Goal: Task Accomplishment & Management: Use online tool/utility

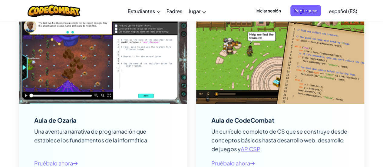
scroll to position [799, 0]
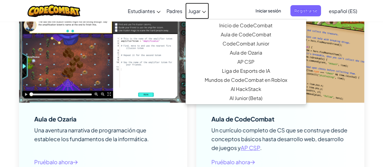
click at [192, 11] on span "Jugar" at bounding box center [194, 11] width 12 height 6
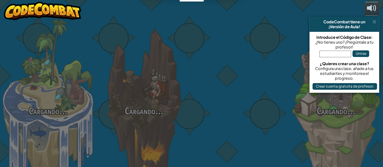
select select "es-ES"
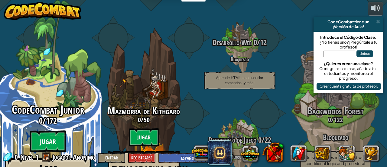
click at [49, 130] on btn "Jugar" at bounding box center [48, 141] width 36 height 22
select select "es-ES"
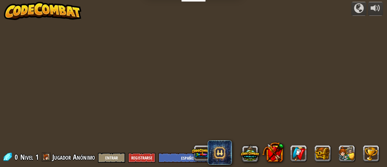
select select "es-ES"
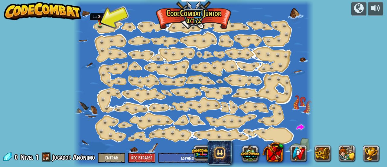
click at [100, 23] on img at bounding box center [99, 19] width 5 height 12
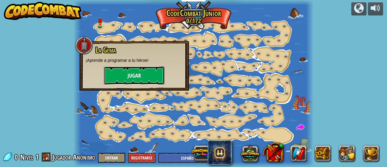
click at [135, 75] on button "Jugar" at bounding box center [134, 75] width 61 height 18
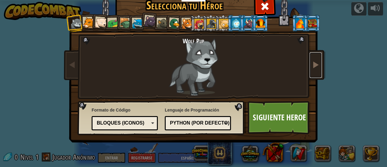
click at [319, 63] on link at bounding box center [316, 64] width 12 height 25
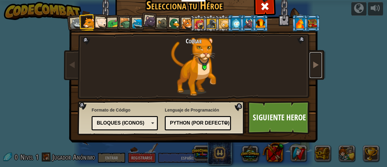
click at [319, 63] on link at bounding box center [316, 64] width 12 height 25
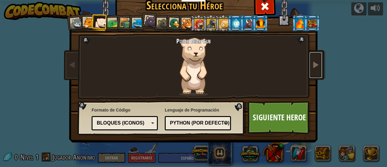
click at [319, 63] on link at bounding box center [316, 64] width 12 height 25
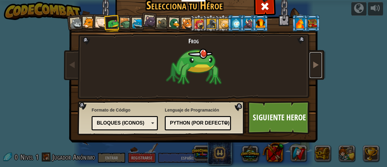
click at [319, 63] on link at bounding box center [316, 64] width 12 height 25
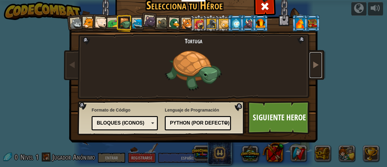
click at [319, 63] on link at bounding box center [316, 64] width 12 height 25
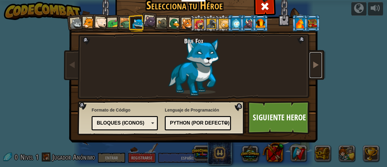
click at [319, 63] on link at bounding box center [316, 64] width 12 height 25
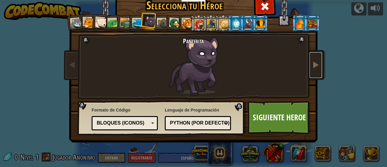
click at [319, 63] on link at bounding box center [316, 64] width 12 height 25
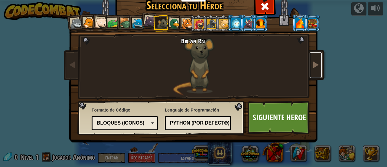
click at [319, 63] on link at bounding box center [316, 64] width 12 height 25
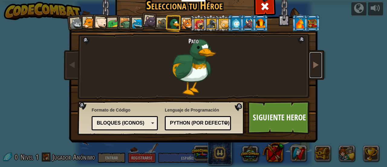
click at [319, 63] on link at bounding box center [316, 64] width 12 height 25
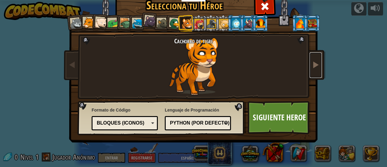
click at [319, 63] on link at bounding box center [316, 64] width 12 height 25
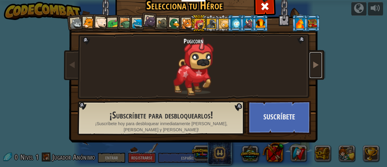
click at [319, 63] on link at bounding box center [316, 64] width 12 height 25
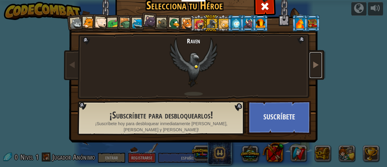
click at [319, 63] on link at bounding box center [316, 64] width 12 height 25
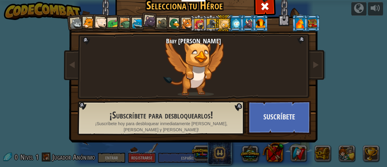
click at [72, 24] on div at bounding box center [76, 24] width 12 height 12
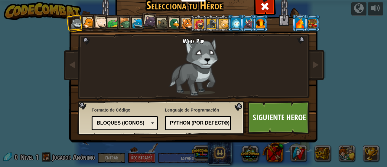
click at [100, 20] on div at bounding box center [101, 23] width 12 height 12
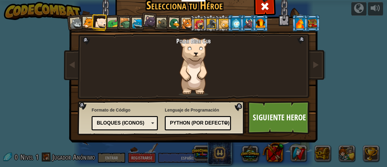
click at [257, 25] on div at bounding box center [260, 23] width 9 height 10
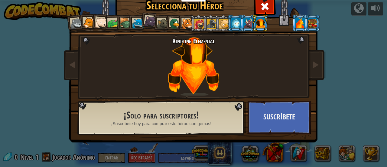
click at [152, 19] on div at bounding box center [150, 21] width 12 height 12
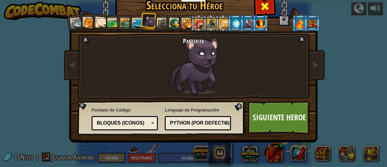
click at [262, 3] on span at bounding box center [265, 7] width 10 height 10
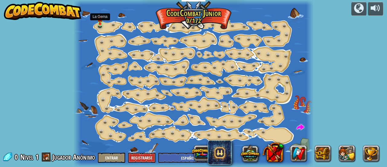
click at [99, 23] on img at bounding box center [99, 19] width 5 height 12
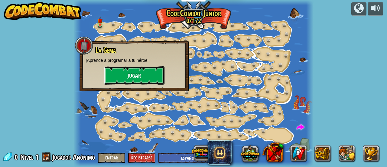
click at [134, 69] on button "Jugar" at bounding box center [134, 75] width 61 height 18
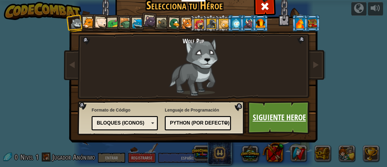
click at [294, 120] on link "Siguiente Heroe" at bounding box center [279, 117] width 63 height 33
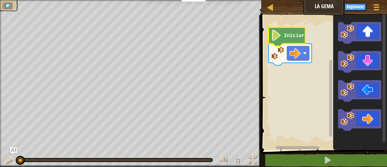
click at [283, 32] on icon "Espacio de trabajo de Blockly" at bounding box center [287, 36] width 37 height 19
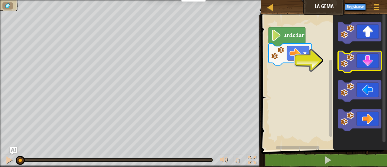
click at [352, 63] on image "Espacio de trabajo de Blockly" at bounding box center [348, 61] width 14 height 14
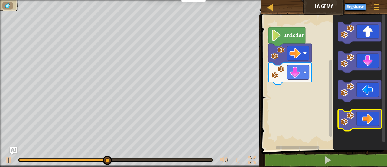
click at [355, 122] on icon "Espacio de trabajo de Blockly" at bounding box center [360, 119] width 43 height 21
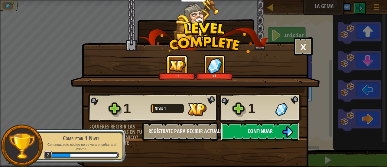
click at [282, 132] on img at bounding box center [287, 131] width 11 height 11
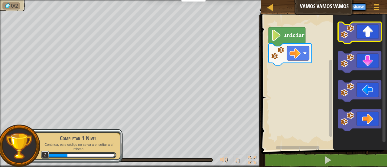
click at [361, 34] on icon "Espacio de trabajo de Blockly" at bounding box center [360, 32] width 43 height 21
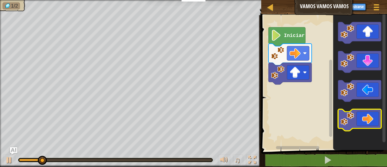
click at [367, 122] on icon "Espacio de trabajo de Blockly" at bounding box center [360, 119] width 43 height 21
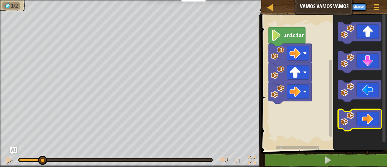
click at [367, 122] on icon "Espacio de trabajo de Blockly" at bounding box center [360, 119] width 43 height 21
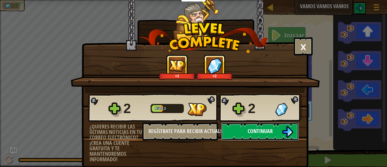
click at [265, 131] on span "Continuar" at bounding box center [260, 131] width 25 height 8
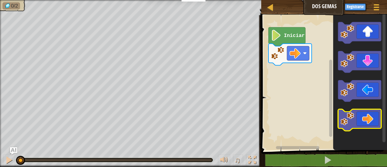
click at [362, 116] on icon "Espacio de trabajo de Blockly" at bounding box center [360, 119] width 43 height 21
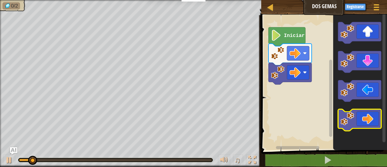
click at [362, 116] on icon "Espacio de trabajo de Blockly" at bounding box center [360, 119] width 43 height 21
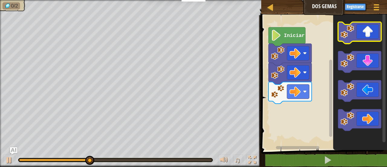
click at [372, 32] on icon "Espacio de trabajo de Blockly" at bounding box center [360, 32] width 43 height 21
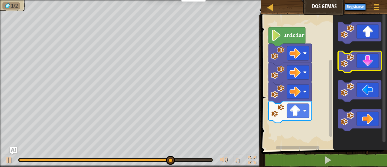
click at [368, 55] on icon "Espacio de trabajo de Blockly" at bounding box center [360, 61] width 43 height 21
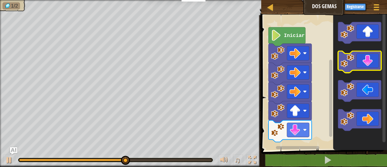
click at [368, 55] on icon "Espacio de trabajo de Blockly" at bounding box center [360, 61] width 43 height 21
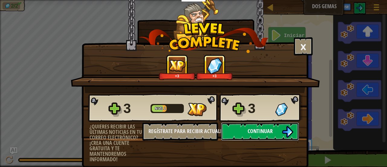
click at [244, 126] on button "Continuar" at bounding box center [260, 131] width 78 height 18
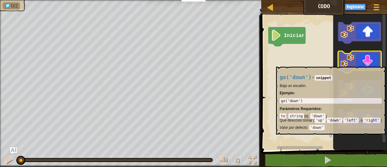
click at [362, 64] on icon "Espacio de trabajo de Blockly" at bounding box center [360, 61] width 43 height 21
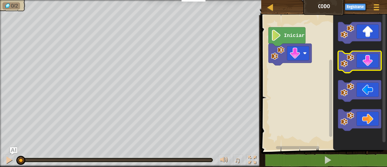
click at [362, 64] on icon "Espacio de trabajo de Blockly" at bounding box center [360, 61] width 43 height 21
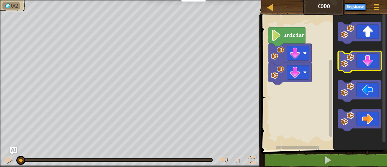
click at [362, 64] on icon "Espacio de trabajo de Blockly" at bounding box center [360, 61] width 43 height 21
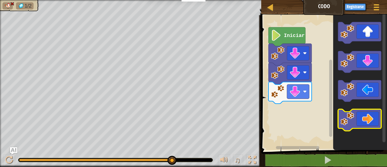
click at [349, 118] on image "Espacio de trabajo de Blockly" at bounding box center [348, 119] width 14 height 14
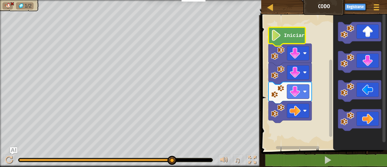
click at [286, 37] on text "Iniciar" at bounding box center [294, 36] width 21 height 6
click at [11, 156] on div at bounding box center [9, 160] width 8 height 8
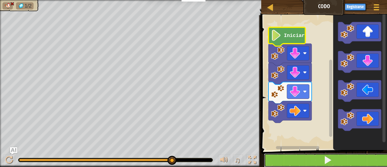
click at [299, 161] on button at bounding box center [328, 160] width 128 height 14
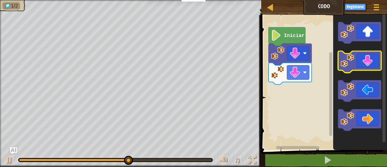
click at [354, 66] on image "Espacio de trabajo de Blockly" at bounding box center [348, 61] width 14 height 14
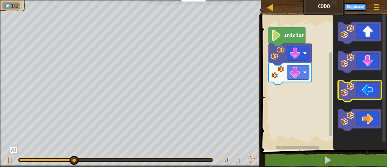
click at [362, 97] on icon "Espacio de trabajo de Blockly" at bounding box center [360, 90] width 43 height 21
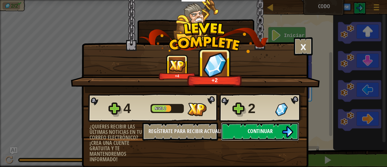
click at [264, 128] on span "Continuar" at bounding box center [260, 131] width 25 height 8
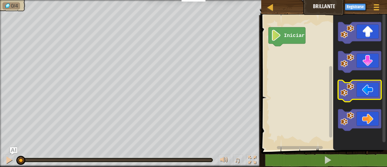
click at [362, 95] on icon "Espacio de trabajo de Blockly" at bounding box center [360, 90] width 43 height 21
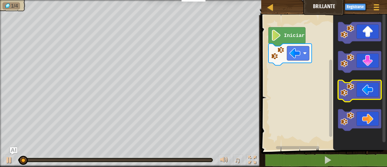
click at [362, 95] on icon "Espacio de trabajo de Blockly" at bounding box center [360, 90] width 43 height 21
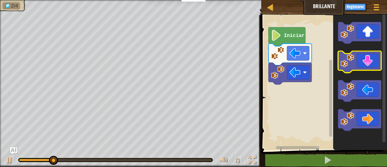
click at [362, 63] on icon "Espacio de trabajo de Blockly" at bounding box center [360, 61] width 43 height 21
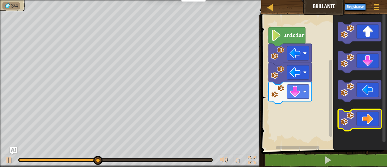
click at [359, 113] on icon "Espacio de trabajo de Blockly" at bounding box center [360, 119] width 43 height 21
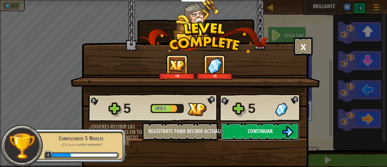
click at [270, 132] on span "Continuar" at bounding box center [260, 131] width 25 height 8
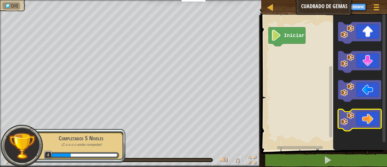
click at [352, 117] on image "Espacio de trabajo de Blockly" at bounding box center [348, 119] width 14 height 14
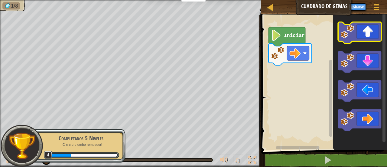
click at [362, 40] on icon "Espacio de trabajo de Blockly" at bounding box center [360, 32] width 43 height 21
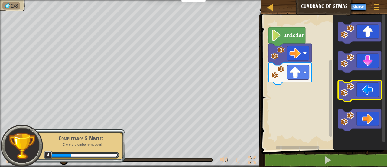
click at [351, 89] on image "Espacio de trabajo de Blockly" at bounding box center [348, 90] width 14 height 14
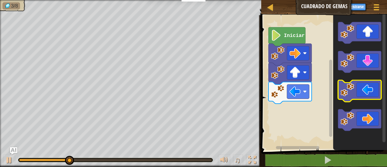
click at [351, 89] on image "Espacio de trabajo de Blockly" at bounding box center [348, 90] width 14 height 14
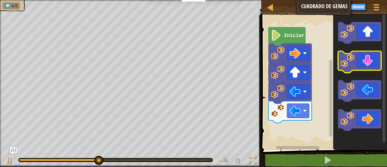
click at [362, 66] on icon "Espacio de trabajo de Blockly" at bounding box center [360, 61] width 43 height 21
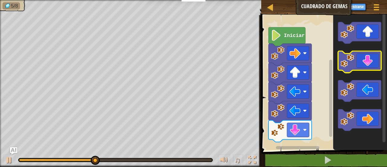
click at [362, 66] on icon "Espacio de trabajo de Blockly" at bounding box center [360, 61] width 43 height 21
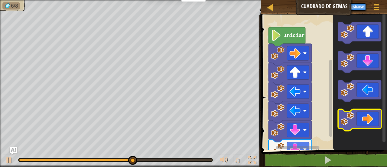
click at [352, 115] on image "Espacio de trabajo de Blockly" at bounding box center [348, 119] width 14 height 14
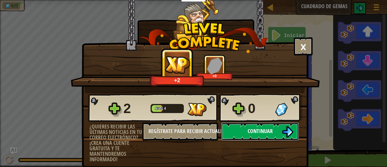
click at [272, 127] on button "Continuar" at bounding box center [260, 131] width 78 height 18
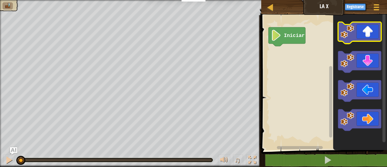
click at [355, 38] on icon "Espacio de trabajo de Blockly" at bounding box center [360, 32] width 43 height 21
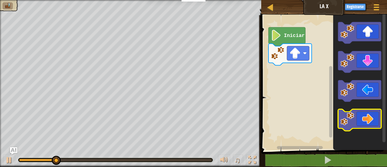
click at [343, 113] on image "Espacio de trabajo de Blockly" at bounding box center [348, 119] width 14 height 14
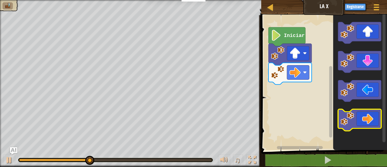
click at [343, 113] on image "Espacio de trabajo de Blockly" at bounding box center [348, 119] width 14 height 14
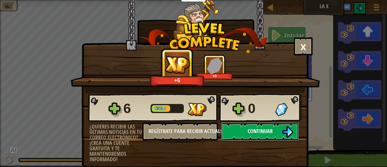
click at [271, 133] on button "Continuar" at bounding box center [260, 131] width 78 height 18
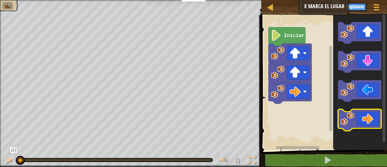
click at [351, 122] on image "Espacio de trabajo de Blockly" at bounding box center [348, 119] width 14 height 14
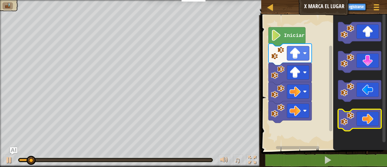
click at [351, 122] on image "Espacio de trabajo de Blockly" at bounding box center [348, 119] width 14 height 14
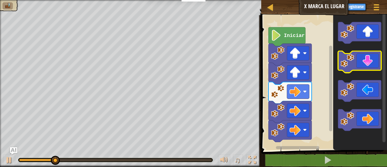
click at [364, 67] on icon "Espacio de trabajo de Blockly" at bounding box center [360, 61] width 43 height 21
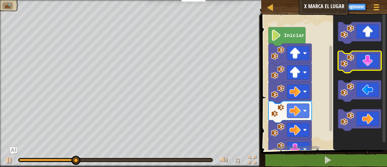
click at [364, 67] on icon "Espacio de trabajo de Blockly" at bounding box center [360, 61] width 43 height 21
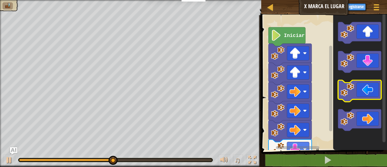
click at [353, 92] on image "Espacio de trabajo de Blockly" at bounding box center [348, 90] width 14 height 14
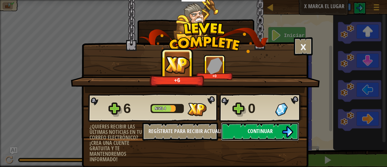
click at [263, 129] on span "Continuar" at bounding box center [260, 131] width 25 height 8
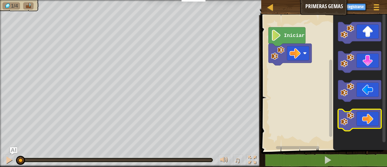
click at [353, 116] on image "Espacio de trabajo de Blockly" at bounding box center [348, 119] width 14 height 14
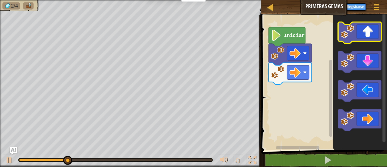
click at [353, 33] on image "Espacio de trabajo de Blockly" at bounding box center [348, 32] width 14 height 14
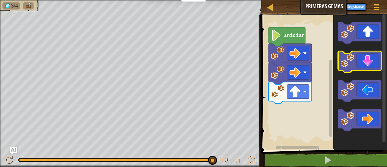
click at [350, 61] on image "Espacio de trabajo de Blockly" at bounding box center [348, 61] width 14 height 14
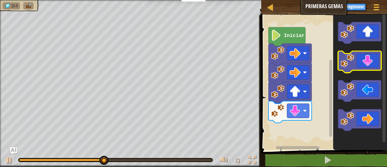
click at [350, 61] on image "Espacio de trabajo de Blockly" at bounding box center [348, 61] width 14 height 14
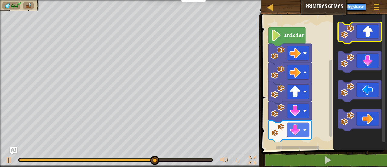
click at [350, 35] on image "Espacio de trabajo de Blockly" at bounding box center [348, 32] width 14 height 14
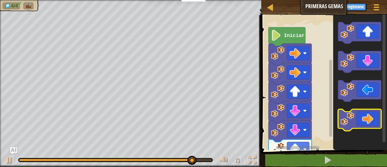
click at [352, 116] on image "Espacio de trabajo de Blockly" at bounding box center [348, 119] width 14 height 14
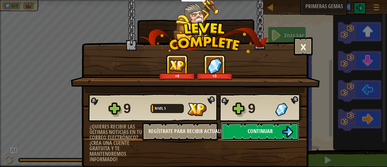
click at [275, 129] on button "Continuar" at bounding box center [260, 131] width 78 height 18
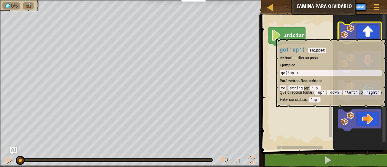
click at [348, 36] on image "Espacio de trabajo de Blockly" at bounding box center [348, 32] width 14 height 14
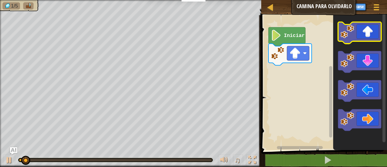
click at [348, 36] on image "Espacio de trabajo de Blockly" at bounding box center [348, 32] width 14 height 14
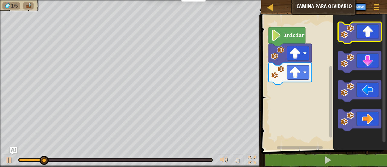
click at [348, 36] on image "Espacio de trabajo de Blockly" at bounding box center [348, 32] width 14 height 14
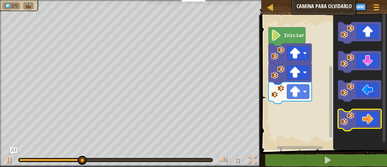
click at [354, 116] on image "Espacio de trabajo de Blockly" at bounding box center [348, 119] width 14 height 14
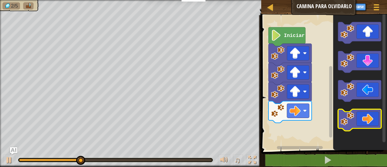
click at [354, 116] on image "Espacio de trabajo de Blockly" at bounding box center [348, 119] width 14 height 14
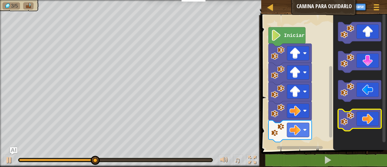
click at [354, 116] on image "Espacio de trabajo de Blockly" at bounding box center [348, 119] width 14 height 14
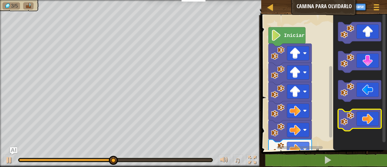
click at [354, 116] on image "Espacio de trabajo de Blockly" at bounding box center [348, 119] width 14 height 14
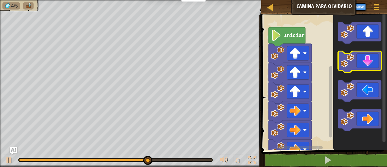
click at [349, 62] on image "Espacio de trabajo de Blockly" at bounding box center [348, 61] width 14 height 14
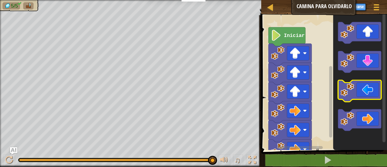
click at [342, 87] on image "Espacio de trabajo de Blockly" at bounding box center [348, 90] width 14 height 14
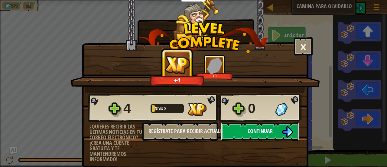
click at [244, 128] on button "Continuar" at bounding box center [260, 131] width 78 height 18
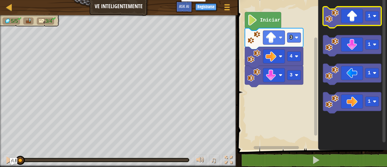
click at [339, 20] on image "Espacio de trabajo de Blockly" at bounding box center [332, 15] width 13 height 13
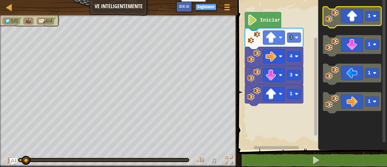
click at [339, 20] on image "Espacio de trabajo de Blockly" at bounding box center [332, 15] width 13 height 13
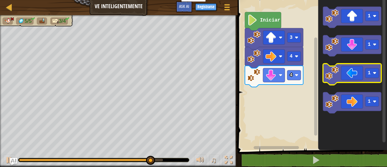
click at [339, 75] on icon "Espacio de trabajo de Blockly" at bounding box center [352, 74] width 58 height 21
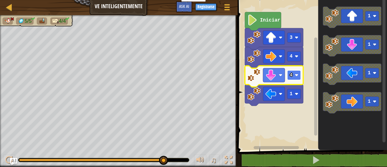
click at [293, 76] on rect "Espacio de trabajo de Blockly" at bounding box center [294, 75] width 14 height 10
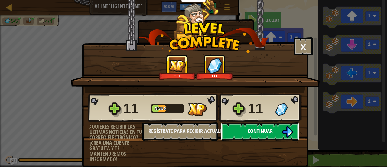
click at [248, 136] on button "Continuar" at bounding box center [260, 131] width 78 height 18
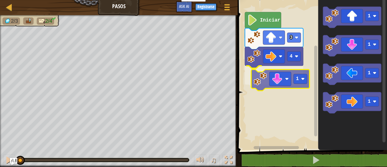
click at [284, 76] on div "4 1 3 Iniciar 1 1 1 1 1" at bounding box center [311, 73] width 151 height 153
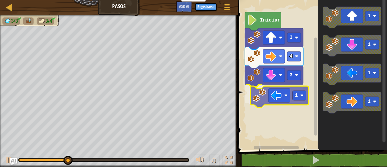
click at [279, 97] on div "Iniciar 3 4 3 1 1 1 1 1 1" at bounding box center [311, 73] width 151 height 153
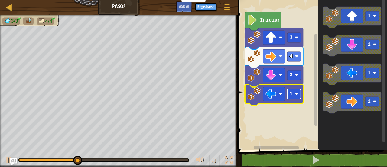
click at [289, 97] on rect "Espacio de trabajo de Blockly" at bounding box center [294, 94] width 14 height 10
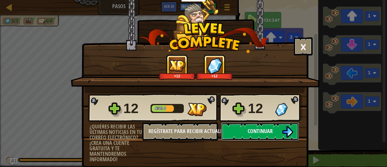
click at [282, 130] on img at bounding box center [287, 131] width 11 height 11
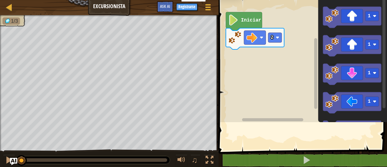
click at [280, 130] on span at bounding box center [303, 66] width 173 height 174
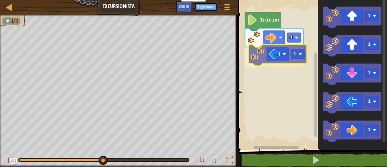
click at [262, 54] on div "Iniciar 4 1 1 1 1 1 1 1" at bounding box center [311, 73] width 151 height 153
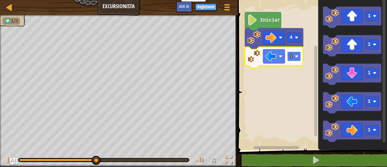
click at [289, 57] on rect "Espacio de trabajo de Blockly" at bounding box center [294, 56] width 14 height 10
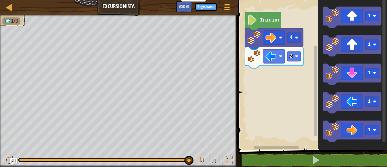
click at [276, 73] on div "Iniciar 4 2 1 1 1 1 1" at bounding box center [311, 73] width 151 height 153
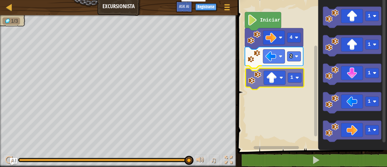
click at [257, 77] on div "Iniciar 4 2 1 1 1 1 1 1 1" at bounding box center [311, 73] width 151 height 153
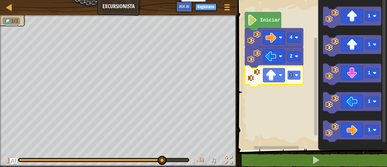
click at [295, 74] on rect "Espacio de trabajo de Blockly" at bounding box center [294, 75] width 14 height 10
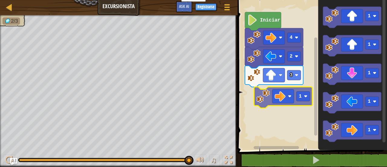
click at [279, 97] on div "Iniciar 4 2 3 1 1 1 1 1 1" at bounding box center [311, 73] width 151 height 153
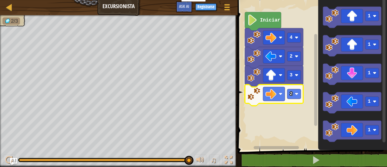
click at [268, 126] on rect "Espacio de trabajo de Blockly" at bounding box center [311, 73] width 151 height 153
click at [269, 93] on image "Espacio de trabajo de Blockly" at bounding box center [271, 93] width 11 height 11
click at [287, 106] on rect "Espacio de trabajo de Blockly" at bounding box center [311, 73] width 151 height 153
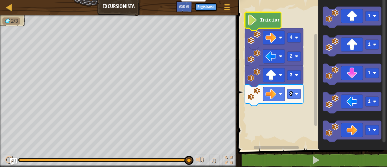
click at [261, 24] on icon "Espacio de trabajo de Blockly" at bounding box center [263, 21] width 36 height 18
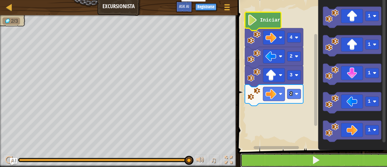
click at [266, 157] on button at bounding box center [316, 160] width 151 height 14
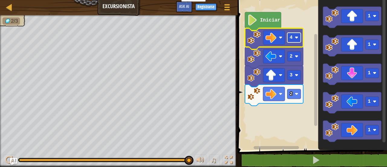
click at [290, 37] on text "4" at bounding box center [291, 37] width 3 height 5
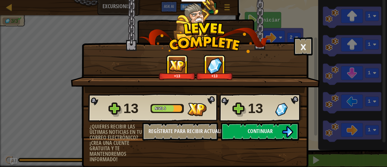
click at [253, 112] on div "13" at bounding box center [260, 108] width 24 height 19
click at [256, 128] on span "Continuar" at bounding box center [260, 131] width 25 height 8
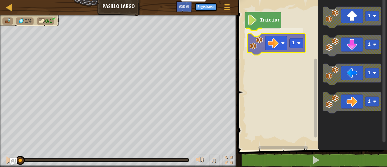
click at [278, 39] on div "Iniciar 1 1 1 1 1 1" at bounding box center [311, 73] width 151 height 153
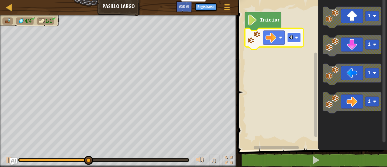
click at [295, 37] on image "Espacio de trabajo de Blockly" at bounding box center [297, 38] width 4 height 4
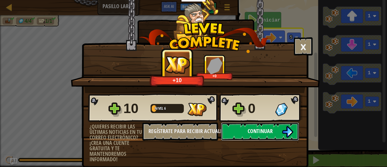
click at [232, 127] on button "Continuar" at bounding box center [260, 131] width 78 height 18
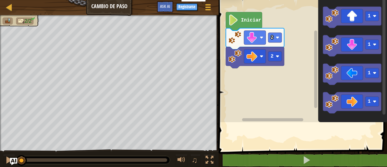
click at [232, 127] on div "Estudiantes Crear Cuenta Gratis. Soluciones para escuelas y distritos Vista pre…" at bounding box center [193, 83] width 387 height 167
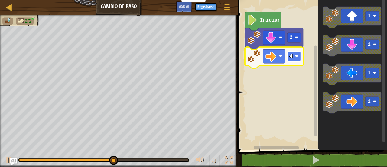
click at [295, 55] on rect "Espacio de trabajo de Blockly" at bounding box center [294, 56] width 14 height 10
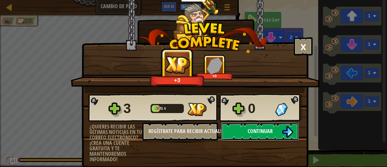
click at [257, 128] on span "Continuar" at bounding box center [260, 131] width 25 height 8
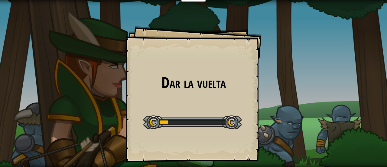
click at [242, 108] on div "Dar la vuelta Goals Start Level Error al cargar desde el servidor. Intenta refr…" at bounding box center [194, 94] width 136 height 136
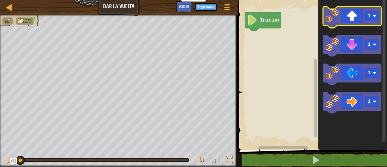
click at [333, 20] on image "Espacio de trabajo de Blockly" at bounding box center [332, 15] width 13 height 13
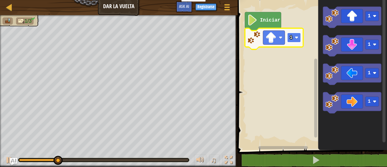
click at [288, 35] on rect "Espacio de trabajo de Blockly" at bounding box center [294, 38] width 14 height 10
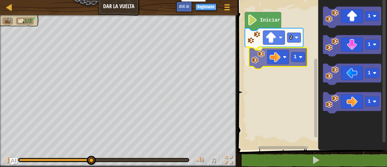
click at [259, 61] on div "Iniciar 2 1 1 1 1 1 1" at bounding box center [311, 73] width 151 height 153
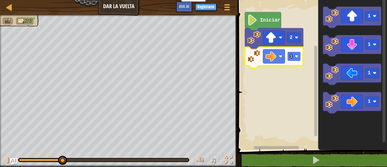
click at [294, 58] on rect "Espacio de trabajo de Blockly" at bounding box center [294, 56] width 14 height 10
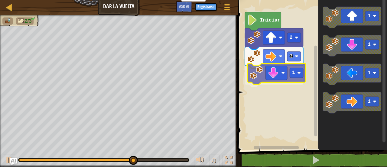
click at [262, 77] on div "Iniciar 2 3 1 1 1 1 1 1" at bounding box center [311, 73] width 151 height 153
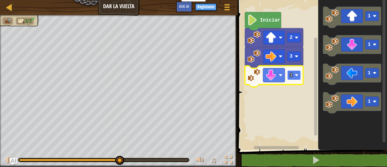
click at [293, 76] on rect "Espacio de trabajo de Blockly" at bounding box center [294, 75] width 14 height 10
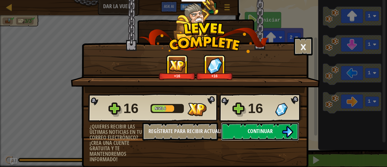
click at [260, 126] on button "Continuar" at bounding box center [260, 131] width 78 height 18
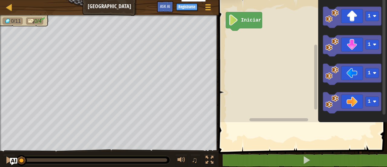
click at [224, 108] on rect "Espacio de trabajo de Blockly" at bounding box center [302, 59] width 170 height 125
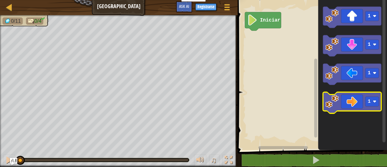
click at [345, 100] on icon "Espacio de trabajo de Blockly" at bounding box center [352, 102] width 58 height 21
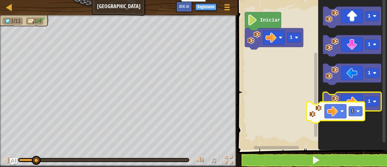
click at [332, 111] on icon "Espacio de trabajo de Blockly" at bounding box center [352, 102] width 58 height 21
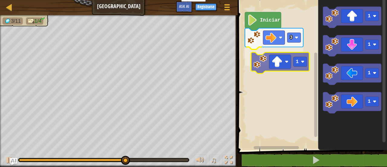
click at [264, 63] on div "Iniciar 3 1 1 1 1 1 1" at bounding box center [311, 73] width 151 height 153
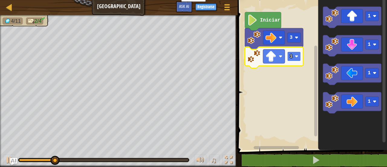
click at [292, 60] on rect "Espacio de trabajo de Blockly" at bounding box center [294, 56] width 14 height 10
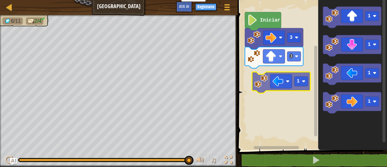
click at [288, 81] on div "Iniciar 3 3 1 1 1 1 1" at bounding box center [311, 73] width 151 height 153
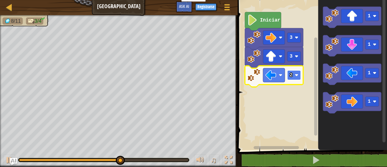
click at [298, 78] on rect "Espacio de trabajo de Blockly" at bounding box center [294, 75] width 14 height 10
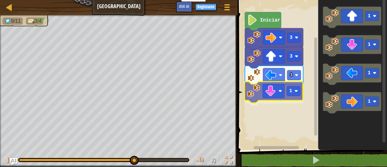
click at [268, 93] on div "Iniciar 3 3 3 1 1 1 1 1 1" at bounding box center [311, 73] width 151 height 153
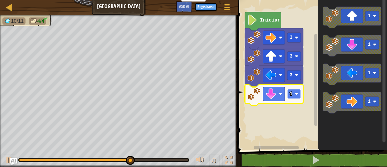
click at [296, 95] on image "Espacio de trabajo de Blockly" at bounding box center [297, 94] width 4 height 4
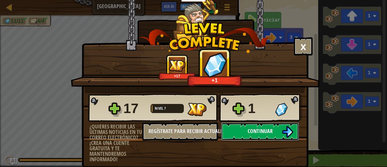
click at [261, 125] on button "Continuar" at bounding box center [260, 131] width 78 height 18
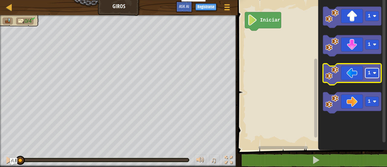
click at [367, 76] on rect "Espacio de trabajo de Blockly" at bounding box center [372, 73] width 14 height 10
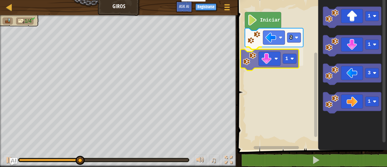
click at [271, 64] on div "Iniciar 2 1 1 1 3 1 1" at bounding box center [311, 73] width 151 height 153
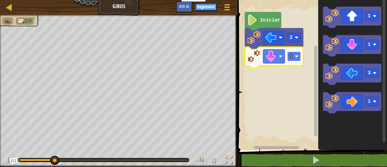
click at [297, 57] on image "Espacio de trabajo de Blockly" at bounding box center [297, 56] width 4 height 4
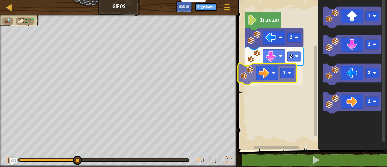
click at [261, 74] on div "Iniciar 2 2 1 1 1 3 1 1" at bounding box center [311, 73] width 151 height 153
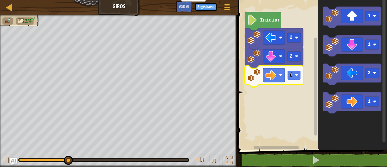
click at [290, 74] on text "1" at bounding box center [291, 74] width 3 height 5
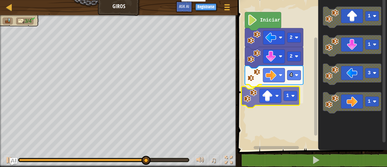
click at [258, 105] on div "Iniciar 2 2 4 1 1 1 3 1 1" at bounding box center [311, 73] width 151 height 153
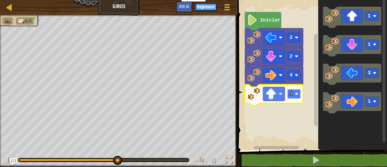
click at [293, 96] on rect "Espacio de trabajo de Blockly" at bounding box center [294, 94] width 14 height 10
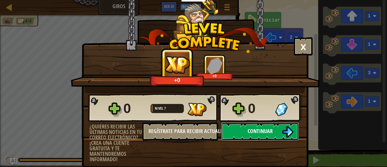
click at [253, 129] on span "Continuar" at bounding box center [260, 131] width 25 height 8
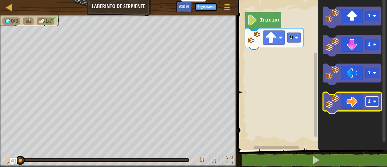
click at [370, 102] on text "1" at bounding box center [369, 101] width 3 height 5
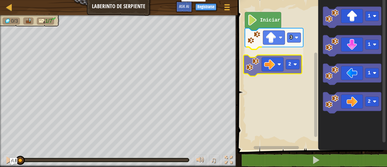
click at [251, 67] on div "3 2 Iniciar 1 1 1 2 2" at bounding box center [311, 73] width 151 height 153
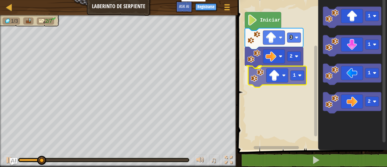
click at [268, 80] on div "3 2 1 Iniciar 1 1 1 2 1" at bounding box center [311, 73] width 151 height 153
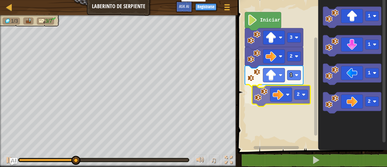
click at [272, 93] on div "3 2 1 2 Iniciar 1 1 1 2 2" at bounding box center [311, 73] width 151 height 153
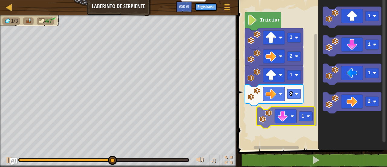
click at [269, 124] on div "3 2 1 2 Iniciar 1 1 1 2 1" at bounding box center [311, 73] width 151 height 153
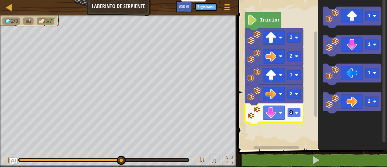
click at [295, 112] on rect "Espacio de trabajo de Blockly" at bounding box center [294, 113] width 14 height 10
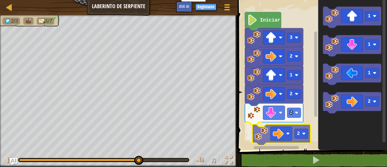
click at [278, 136] on div "Iniciar 3 2 1 2 2 2 1 1 1 2 2" at bounding box center [311, 73] width 151 height 153
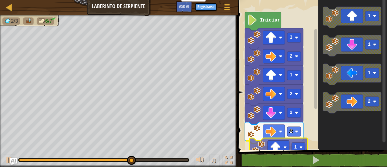
click at [275, 147] on div "Iniciar 3 2 1 2 2 2 1 1 1 1 2 1" at bounding box center [311, 73] width 151 height 153
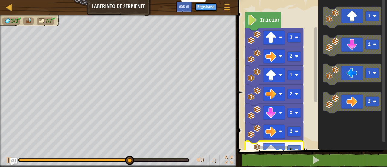
click at [290, 146] on rect "Espacio de trabajo de Blockly" at bounding box center [276, 147] width 45 height 3
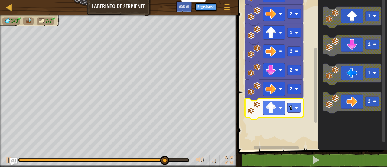
click at [314, 122] on g "Espacio de trabajo de Blockly" at bounding box center [316, 71] width 5 height 148
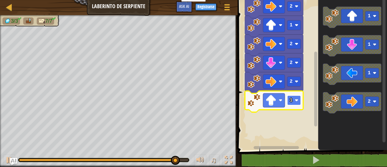
click at [293, 104] on rect "Espacio de trabajo de Blockly" at bounding box center [294, 100] width 14 height 10
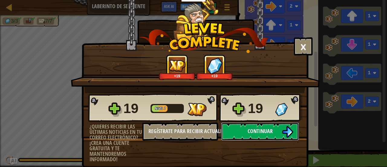
click at [254, 133] on span "Continuar" at bounding box center [260, 131] width 25 height 8
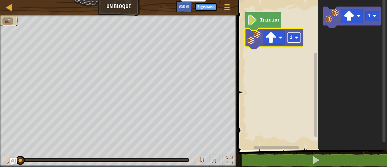
click at [295, 37] on image "Espacio de trabajo de Blockly" at bounding box center [297, 38] width 4 height 4
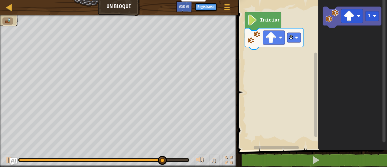
click at [270, 62] on div "Iniciar 2 1" at bounding box center [311, 73] width 151 height 153
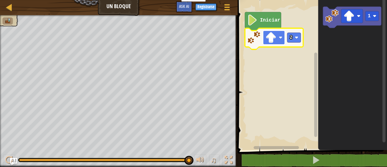
click at [271, 41] on image "Espacio de trabajo de Blockly" at bounding box center [271, 37] width 11 height 11
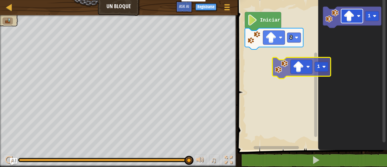
click at [276, 61] on div "Iniciar 2 1 1" at bounding box center [311, 73] width 151 height 153
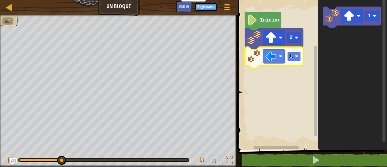
click at [295, 54] on rect "Espacio de trabajo de Blockly" at bounding box center [294, 56] width 14 height 10
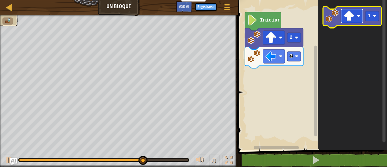
click at [352, 17] on image "Espacio de trabajo de Blockly" at bounding box center [349, 16] width 11 height 11
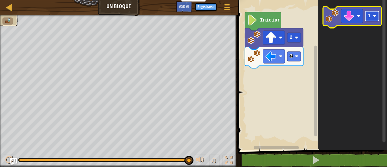
click at [371, 18] on rect "Espacio de trabajo de Blockly" at bounding box center [372, 16] width 14 height 10
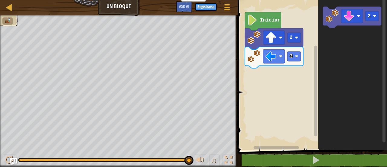
click at [322, 33] on icon "Espacio de trabajo de Blockly" at bounding box center [352, 73] width 69 height 153
click at [309, 68] on div "Iniciar 2 3 2" at bounding box center [311, 73] width 151 height 153
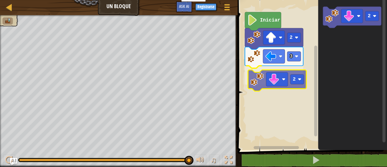
click at [259, 83] on div "Iniciar 2 3 2 2 2" at bounding box center [311, 73] width 151 height 153
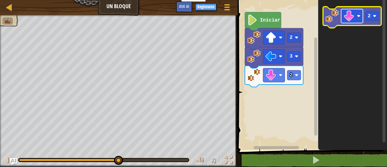
click at [348, 19] on image "Espacio de trabajo de Blockly" at bounding box center [349, 16] width 11 height 11
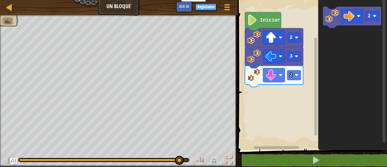
click at [306, 73] on div "Iniciar 2 3 2 2" at bounding box center [311, 73] width 151 height 153
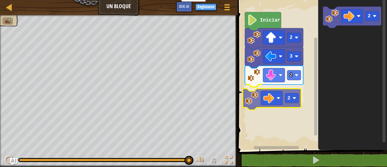
click at [252, 101] on div "Iniciar 2 3 2 2 2 2" at bounding box center [311, 73] width 151 height 153
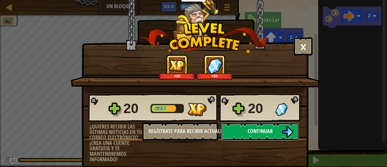
click at [267, 129] on span "Continuar" at bounding box center [260, 131] width 25 height 8
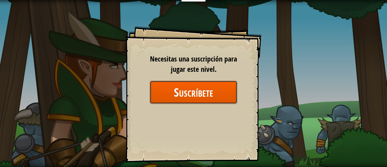
click at [203, 90] on button "Suscríbete" at bounding box center [194, 91] width 88 height 23
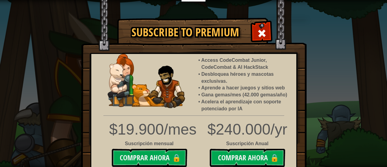
click at [262, 35] on span at bounding box center [262, 33] width 10 height 10
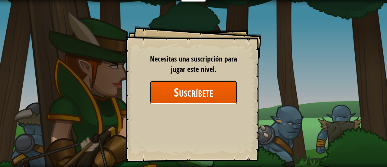
click at [209, 87] on button "Suscríbete" at bounding box center [194, 91] width 88 height 23
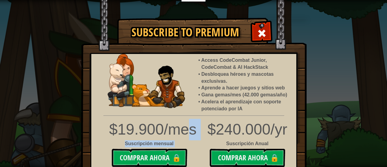
drag, startPoint x: 184, startPoint y: 126, endPoint x: 206, endPoint y: 119, distance: 23.4
click at [206, 119] on div "$19.900/mes Suscripción mensual Comprar ahora 🔒 $240.000/yr Suscripción Anual C…" at bounding box center [194, 144] width 214 height 51
click at [201, 116] on div "Access CodeCombat Junior, CodeCombat & AI HackStack Desbloquea héroes y mascota…" at bounding box center [193, 120] width 207 height 134
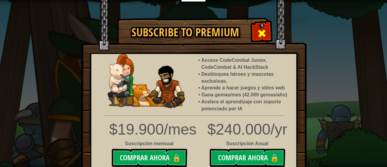
click at [263, 32] on span at bounding box center [262, 33] width 10 height 10
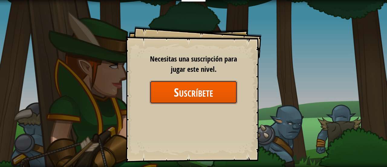
click at [207, 90] on button "Suscríbete" at bounding box center [194, 91] width 88 height 23
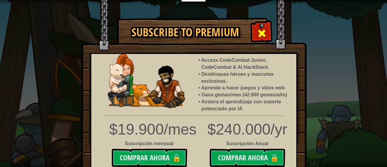
click at [261, 31] on span at bounding box center [262, 33] width 10 height 10
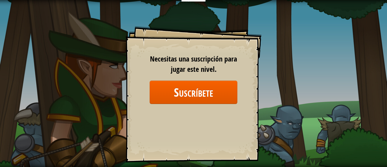
click at [94, 69] on div "Goals Start Level Error al cargar desde el servidor. Intenta refrescar la págin…" at bounding box center [193, 83] width 387 height 167
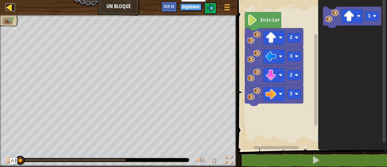
click at [13, 5] on div at bounding box center [9, 7] width 8 height 8
select select "es-ES"
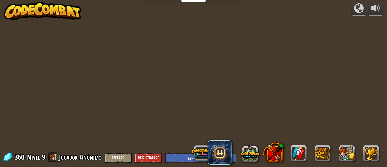
select select "es-ES"
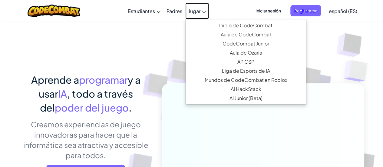
click at [195, 10] on span "Jugar" at bounding box center [194, 11] width 12 height 6
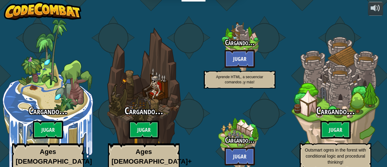
select select "es-ES"
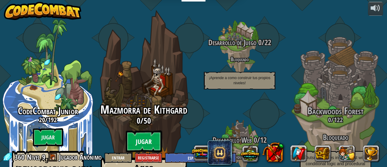
click at [144, 130] on btn "Jugar" at bounding box center [144, 141] width 36 height 22
select select "es-ES"
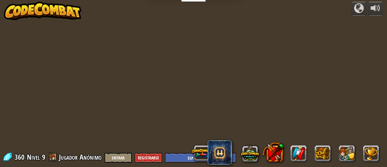
select select "es-ES"
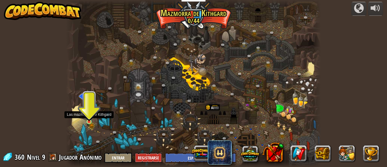
click at [88, 117] on img at bounding box center [88, 115] width 3 height 3
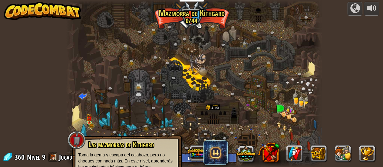
scroll to position [40, 0]
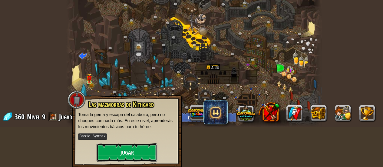
click at [143, 148] on button "Jugar" at bounding box center [127, 152] width 61 height 18
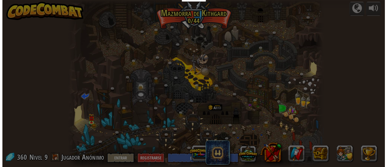
scroll to position [0, 0]
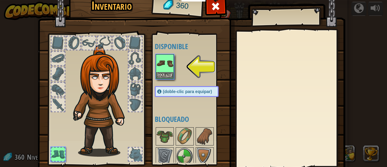
click at [104, 40] on div at bounding box center [104, 42] width 13 height 13
click at [129, 150] on div at bounding box center [135, 153] width 13 height 13
click at [161, 63] on img at bounding box center [164, 63] width 17 height 17
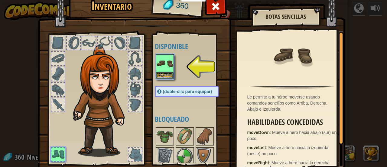
drag, startPoint x: 196, startPoint y: 105, endPoint x: 197, endPoint y: 89, distance: 16.0
click at [197, 89] on div "Disponible Equipar (doble-clic para equipar) Bloqueado" at bounding box center [193, 99] width 76 height 126
click at [179, 142] on img at bounding box center [184, 136] width 17 height 17
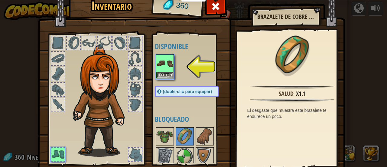
scroll to position [42, 0]
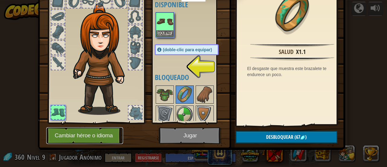
click at [104, 135] on button "Cambiar héroe o idioma" at bounding box center [84, 135] width 77 height 17
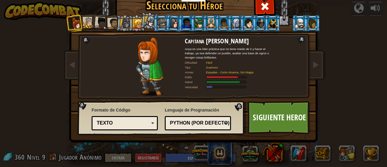
click at [122, 23] on div at bounding box center [125, 23] width 10 height 10
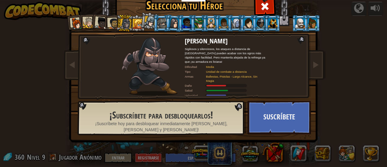
click at [113, 20] on div at bounding box center [113, 23] width 11 height 11
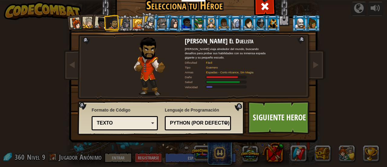
click at [98, 19] on div at bounding box center [101, 23] width 12 height 12
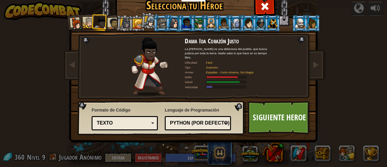
click at [87, 21] on div at bounding box center [88, 22] width 11 height 11
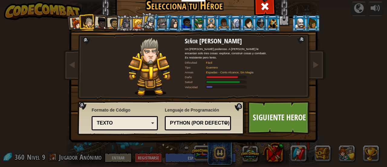
click at [113, 23] on div at bounding box center [113, 23] width 11 height 11
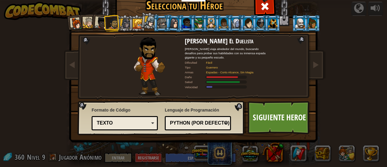
click at [87, 23] on div at bounding box center [88, 22] width 11 height 11
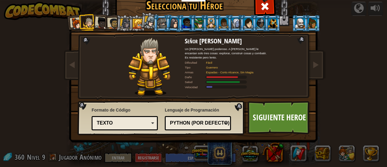
click at [302, 25] on div at bounding box center [300, 23] width 9 height 10
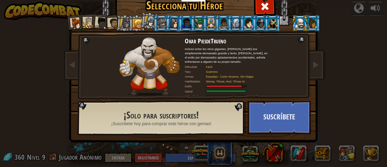
click at [247, 25] on div at bounding box center [248, 23] width 9 height 10
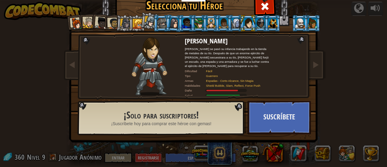
click at [224, 25] on div at bounding box center [223, 23] width 9 height 10
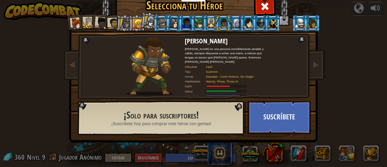
click at [108, 21] on div at bounding box center [113, 23] width 11 height 11
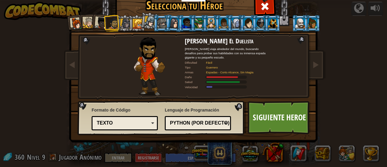
click at [184, 21] on div at bounding box center [186, 23] width 9 height 10
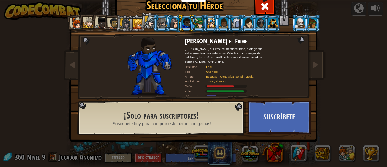
click at [221, 24] on div at bounding box center [223, 23] width 9 height 10
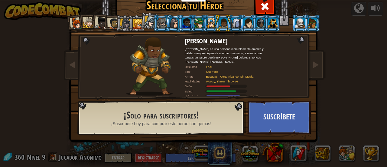
click at [111, 21] on div at bounding box center [113, 23] width 11 height 11
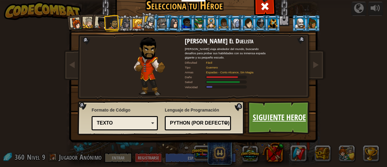
click at [266, 112] on link "Siguiente Heroe" at bounding box center [279, 117] width 63 height 33
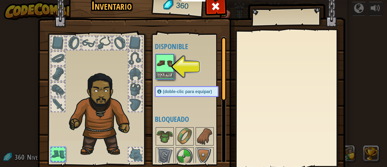
click at [165, 68] on img at bounding box center [164, 63] width 17 height 17
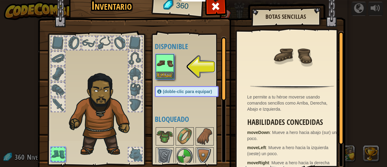
click at [162, 70] on img at bounding box center [164, 63] width 17 height 17
click at [164, 74] on button "Equipar" at bounding box center [164, 75] width 17 height 6
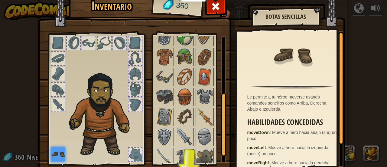
scroll to position [49, 0]
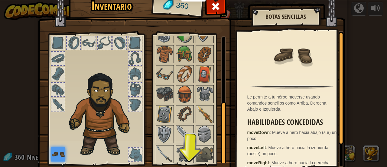
drag, startPoint x: 219, startPoint y: 82, endPoint x: 215, endPoint y: 162, distance: 79.7
click at [215, 162] on div "Disponible Equipar (doble-clic para equipar) Bloqueado" at bounding box center [190, 99] width 71 height 126
click at [182, 130] on img at bounding box center [184, 134] width 17 height 17
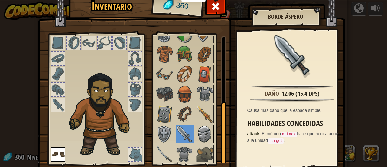
click at [200, 132] on img at bounding box center [204, 134] width 17 height 17
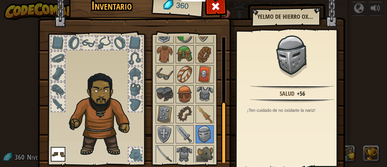
click at [103, 95] on img at bounding box center [103, 112] width 74 height 88
click at [177, 77] on img at bounding box center [184, 74] width 17 height 17
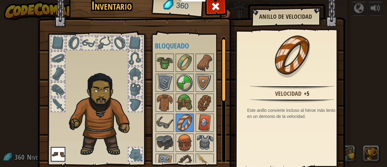
scroll to position [0, 0]
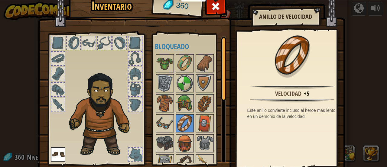
drag, startPoint x: 222, startPoint y: 106, endPoint x: 227, endPoint y: 23, distance: 83.0
click at [227, 23] on div "Inventario 360 Disponible Equipar (doble-clic para equipar) Bloqueado Anillo de…" at bounding box center [194, 92] width 308 height 200
drag, startPoint x: 222, startPoint y: 69, endPoint x: 222, endPoint y: 51, distance: 17.5
click at [222, 51] on div at bounding box center [223, 68] width 5 height 63
drag, startPoint x: 192, startPoint y: 40, endPoint x: 57, endPoint y: 170, distance: 187.9
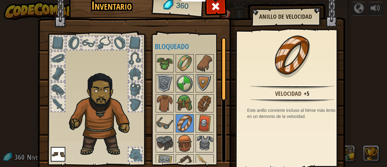
click at [57, 1] on html "Estudiantes Crear Cuenta Gratis. Soluciones para escuelas y distritos Vista pre…" at bounding box center [193, 0] width 387 height 1
click at [56, 159] on img at bounding box center [58, 154] width 15 height 15
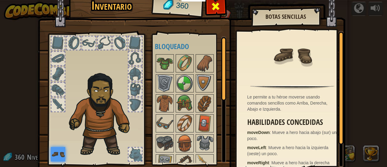
click at [215, 9] on span at bounding box center [216, 7] width 10 height 10
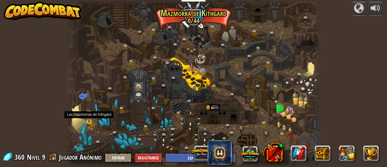
click at [89, 119] on img at bounding box center [88, 116] width 5 height 12
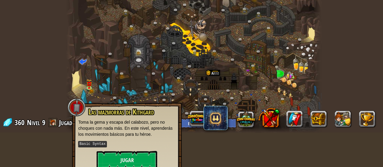
scroll to position [34, 0]
click at [129, 153] on button "Jugar" at bounding box center [127, 160] width 61 height 18
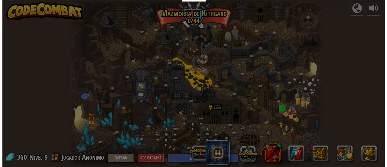
scroll to position [0, 0]
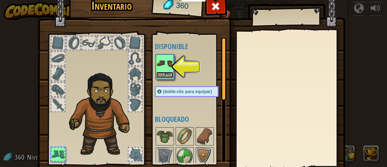
click at [165, 75] on button "Equipar" at bounding box center [164, 75] width 17 height 6
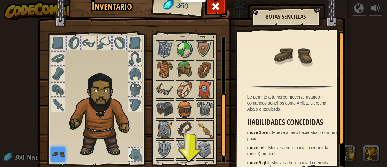
scroll to position [49, 0]
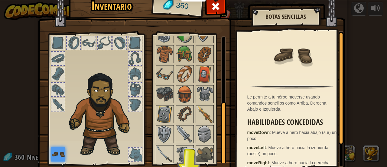
drag, startPoint x: 221, startPoint y: 70, endPoint x: 213, endPoint y: 163, distance: 93.8
click at [213, 163] on div "Disponible Equipar (doble-clic para equipar) Bloqueado" at bounding box center [189, 100] width 74 height 132
click at [183, 156] on img at bounding box center [184, 154] width 17 height 17
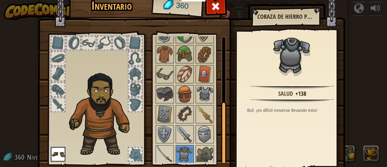
click at [288, 113] on div "Salud +138 Buf, ¡es difícil moverse llevando esto!" at bounding box center [292, 99] width 111 height 136
click at [224, 122] on div at bounding box center [223, 133] width 5 height 63
click at [206, 150] on img at bounding box center [204, 154] width 17 height 17
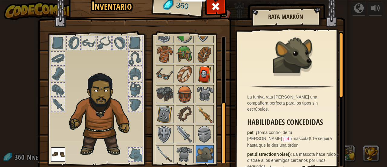
click at [203, 75] on img at bounding box center [204, 74] width 17 height 17
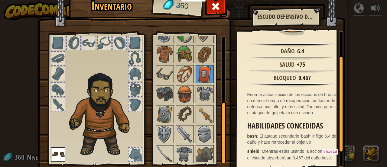
scroll to position [54, 0]
drag, startPoint x: 338, startPoint y: 112, endPoint x: 333, endPoint y: 178, distance: 66.7
click at [333, 1] on html "Estudiantes Crear Cuenta Gratis. Soluciones para escuelas y distritos Vista pre…" at bounding box center [193, 0] width 387 height 1
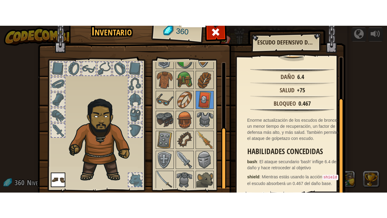
scroll to position [42, 0]
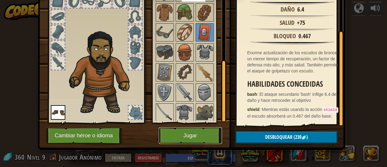
click at [194, 136] on button "Jugar" at bounding box center [190, 135] width 63 height 17
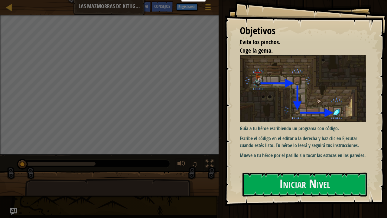
drag, startPoint x: 194, startPoint y: 136, endPoint x: 194, endPoint y: 173, distance: 36.6
click at [194, 166] on div at bounding box center [109, 186] width 219 height 30
click at [10, 5] on div at bounding box center [9, 7] width 8 height 8
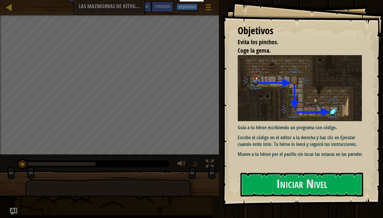
select select "es-ES"
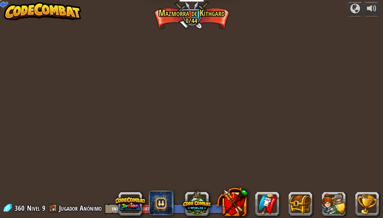
select select "es-ES"
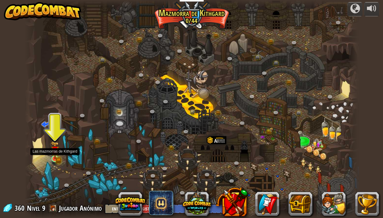
click at [57, 155] on img at bounding box center [55, 150] width 8 height 18
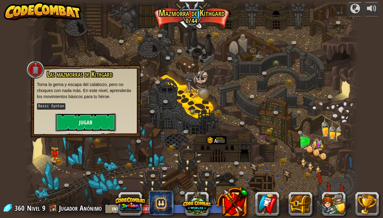
click at [77, 116] on button "Jugar" at bounding box center [85, 122] width 61 height 18
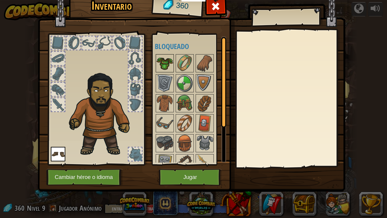
click at [166, 65] on img at bounding box center [164, 63] width 17 height 17
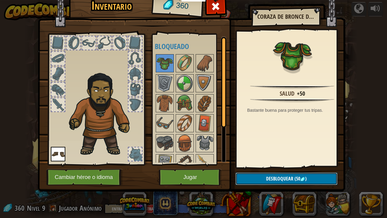
click at [314, 166] on button "Desbloquear (50 )" at bounding box center [287, 178] width 102 height 12
click at [262, 166] on button "Confirmar" at bounding box center [287, 178] width 102 height 12
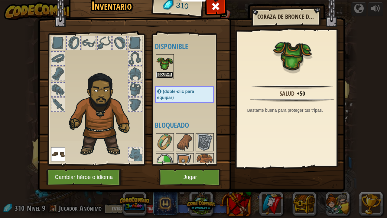
click at [165, 72] on button "Equipar" at bounding box center [164, 75] width 17 height 6
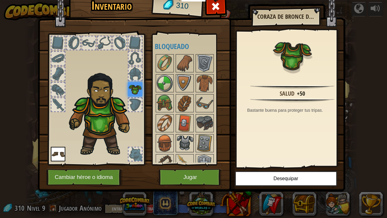
click at [185, 142] on img at bounding box center [184, 143] width 17 height 17
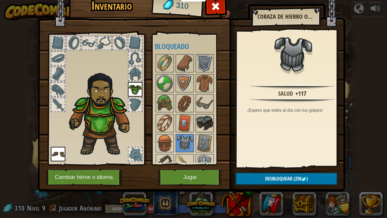
click at [211, 120] on img at bounding box center [204, 123] width 17 height 17
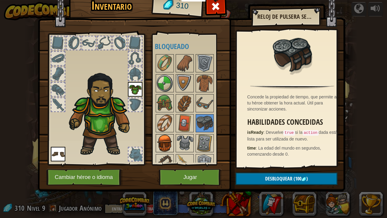
click at [165, 143] on img at bounding box center [164, 143] width 17 height 17
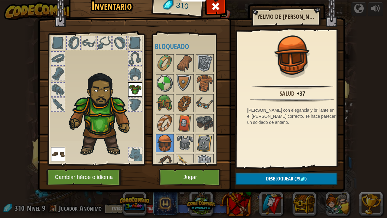
drag, startPoint x: 209, startPoint y: 133, endPoint x: 219, endPoint y: 73, distance: 60.4
click at [219, 73] on div at bounding box center [190, 133] width 71 height 160
drag, startPoint x: 223, startPoint y: 76, endPoint x: 223, endPoint y: 123, distance: 47.5
click at [223, 123] on div at bounding box center [190, 133] width 71 height 160
click at [182, 157] on img at bounding box center [184, 163] width 17 height 17
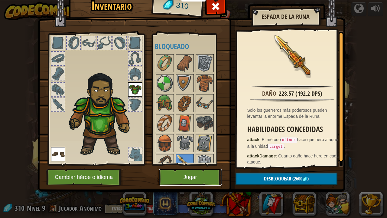
click at [163, 166] on button "Jugar" at bounding box center [190, 177] width 63 height 17
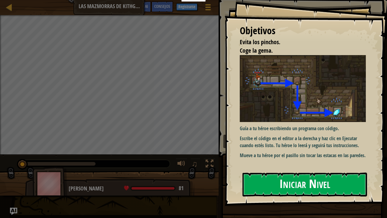
click at [326, 166] on button "Iniciar Nivel" at bounding box center [305, 184] width 125 height 24
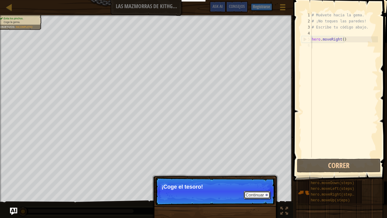
click at [260, 166] on button "Continuar" at bounding box center [257, 195] width 27 height 8
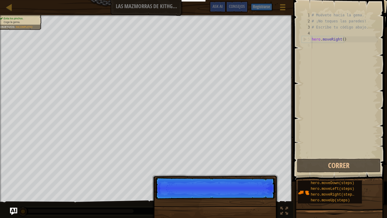
scroll to position [3, 0]
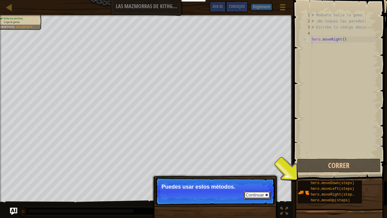
click at [260, 166] on button "Continuar" at bounding box center [257, 195] width 27 height 8
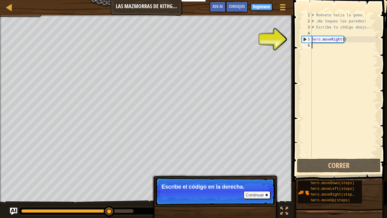
click at [323, 47] on div "# Muévete hacia la gema. # ¡No toques las paredes! # Escribe tu código abajo. h…" at bounding box center [344, 90] width 67 height 157
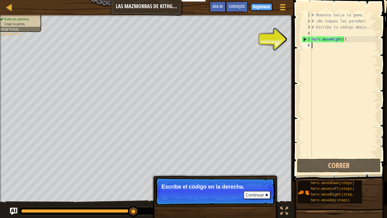
click at [331, 48] on div "# Muévete hacia la gema. # ¡No toques las paredes! # Escribe tu código abajo. h…" at bounding box center [344, 90] width 67 height 157
click at [344, 40] on div "# Muévete hacia la gema. # ¡No toques las paredes! # Escribe tu código abajo. h…" at bounding box center [344, 90] width 67 height 157
type textarea "hero.moveRight()"
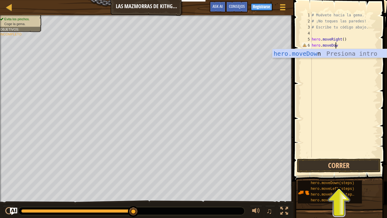
scroll to position [3, 2]
type textarea "hero.moveDown"
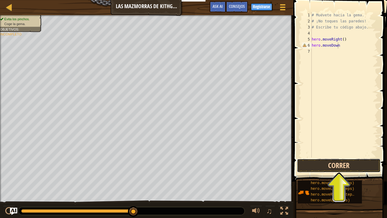
click at [331, 166] on button "Correr" at bounding box center [339, 166] width 84 height 14
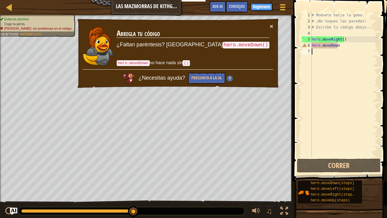
click at [339, 138] on div "# Muévete hacia la gema. # ¡No toques las paredes! # Escribe tu código abajo. h…" at bounding box center [344, 90] width 67 height 157
click at [352, 47] on div "# Muévete hacia la gema. # ¡No toques las paredes! # Escribe tu código abajo. h…" at bounding box center [344, 90] width 67 height 157
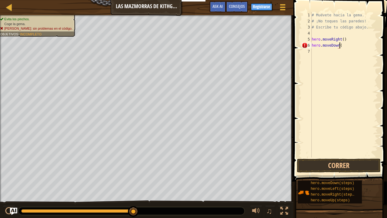
scroll to position [3, 2]
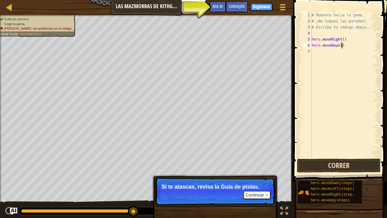
type textarea "hero.moveDown()"
click at [345, 163] on button "Correr" at bounding box center [339, 166] width 84 height 14
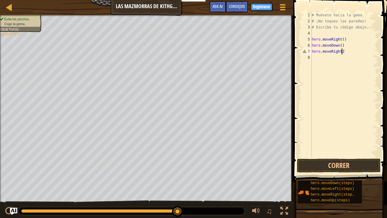
scroll to position [3, 2]
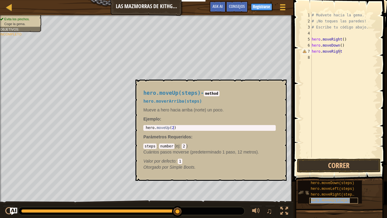
click at [336, 166] on span "hero.moveUp(steps)" at bounding box center [330, 200] width 39 height 4
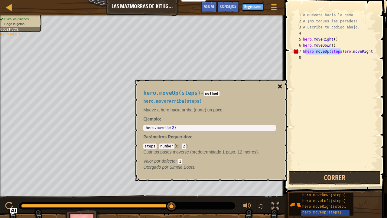
click at [280, 85] on button "×" at bounding box center [280, 86] width 5 height 8
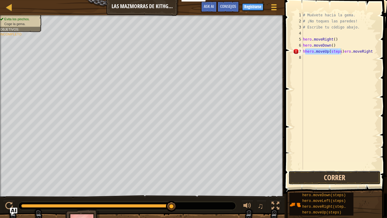
click at [299, 166] on button "Correr" at bounding box center [335, 178] width 92 height 14
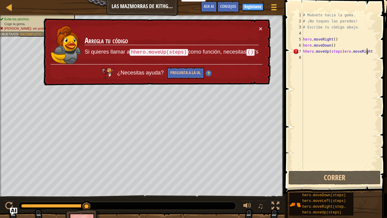
click at [369, 51] on div "# Muévete hacia la gema. # ¡No toques las paredes! # Escribe tu código abajo. h…" at bounding box center [340, 96] width 76 height 169
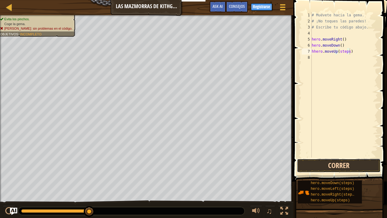
click at [346, 160] on button "Correr" at bounding box center [339, 166] width 84 height 14
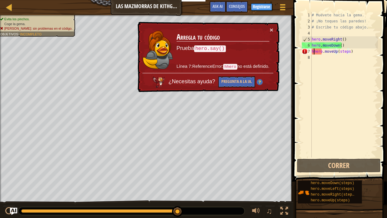
click at [314, 53] on div "# Muévete hacia la gema. # ¡No toques las paredes! # Escribe tu código abajo. h…" at bounding box center [344, 90] width 67 height 157
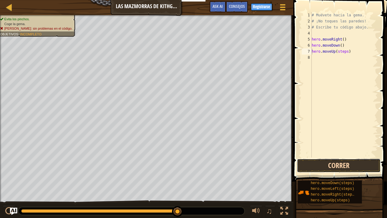
click at [323, 166] on button "Correr" at bounding box center [339, 166] width 84 height 14
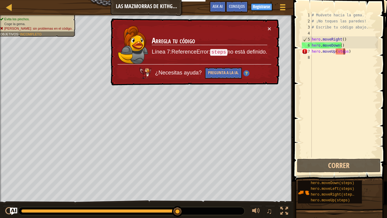
click at [345, 51] on div "# Muévete hacia la gema. # ¡No toques las paredes! # Escribe tu código abajo. h…" at bounding box center [344, 90] width 67 height 157
click at [346, 51] on div "# Muévete hacia la gema. # ¡No toques las paredes! # Escribe tu código abajo. h…" at bounding box center [344, 90] width 67 height 157
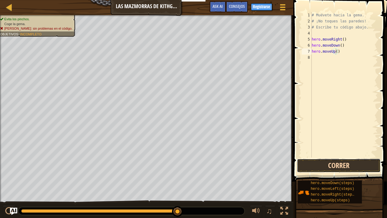
click at [338, 164] on button "Correr" at bounding box center [339, 166] width 84 height 14
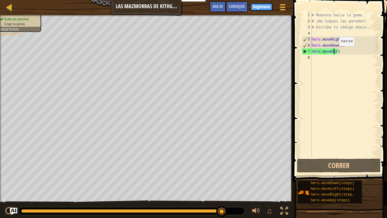
click at [334, 52] on div "# Muévete hacia la gema. # ¡No toques las paredes! # Escribe tu código abajo. h…" at bounding box center [344, 90] width 67 height 157
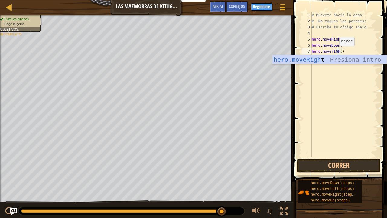
scroll to position [3, 2]
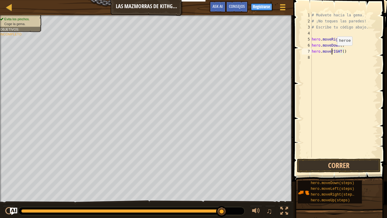
click at [332, 51] on div "# Muévete hacia la gema. # ¡No toques las paredes! # Escribe tu código abajo. h…" at bounding box center [344, 90] width 67 height 157
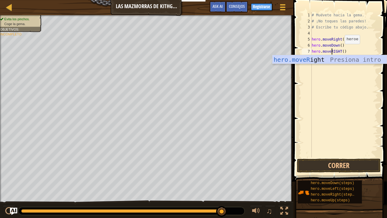
click at [339, 50] on div "# Muévete hacia la gema. # ¡No toques las paredes! # Escribe tu código abajo. h…" at bounding box center [344, 90] width 67 height 157
type textarea "hero.moveRight()"
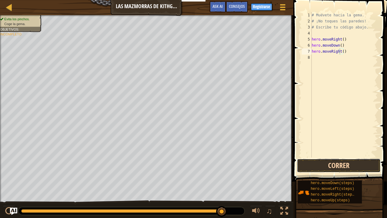
click at [320, 161] on button "Correr" at bounding box center [339, 166] width 84 height 14
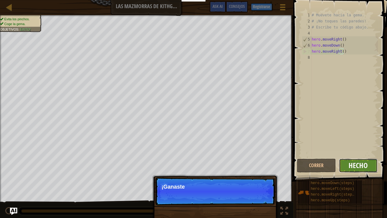
click at [354, 166] on span "Hecho" at bounding box center [358, 165] width 19 height 10
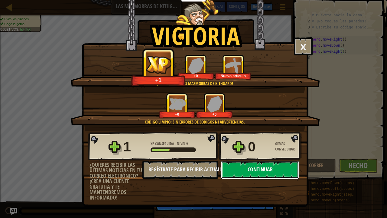
click at [274, 166] on button "Continuar" at bounding box center [260, 170] width 78 height 18
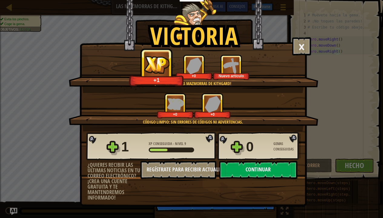
select select "es-ES"
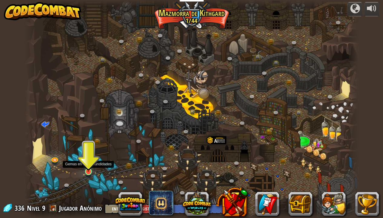
click at [88, 165] on img at bounding box center [88, 162] width 8 height 19
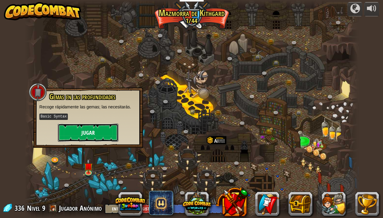
click at [90, 133] on button "Jugar" at bounding box center [88, 132] width 61 height 18
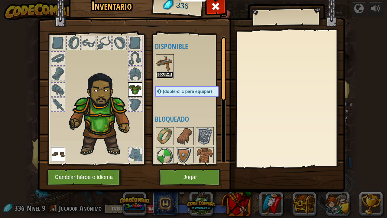
click at [169, 72] on button "Equipar" at bounding box center [164, 75] width 17 height 6
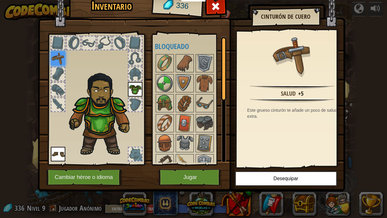
click at [60, 54] on img at bounding box center [58, 58] width 15 height 15
click at [117, 110] on img at bounding box center [103, 112] width 74 height 88
click at [166, 103] on img at bounding box center [164, 103] width 17 height 17
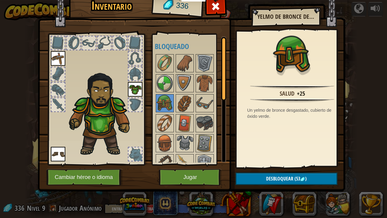
click at [60, 154] on img at bounding box center [58, 154] width 15 height 15
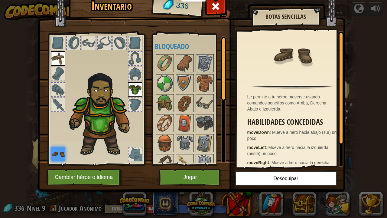
click at [95, 149] on img at bounding box center [103, 112] width 74 height 88
click at [201, 166] on button "Jugar" at bounding box center [190, 177] width 63 height 17
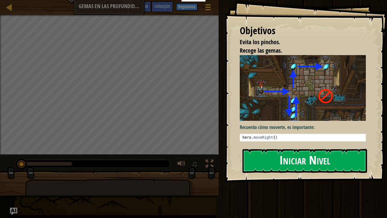
click at [306, 165] on button "Iniciar Nivel" at bounding box center [305, 161] width 125 height 24
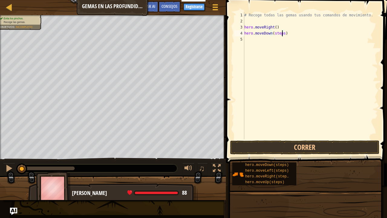
click at [281, 33] on div "# Recoge todas las gemas usando tus comandos de movimiento. hero . moveRight ( …" at bounding box center [310, 81] width 135 height 139
click at [280, 40] on div "# Recoge todas las gemas usando tus comandos de movimiento. hero . moveRight ( …" at bounding box center [310, 81] width 135 height 139
click at [281, 40] on div "# Recoge todas las gemas usando tus comandos de movimiento. hero . moveRight ( …" at bounding box center [310, 81] width 135 height 139
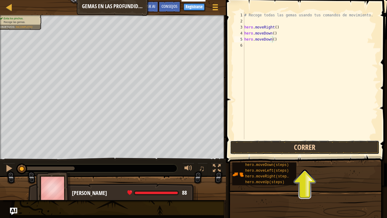
click at [277, 146] on button "Correr" at bounding box center [304, 147] width 149 height 14
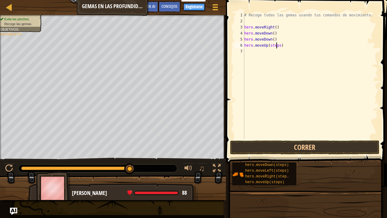
click at [277, 46] on div "# Recoge todas las gemas usando tus comandos de movimiento. hero . moveRight ( …" at bounding box center [310, 81] width 135 height 139
click at [278, 46] on div "# Recoge todas las gemas usando tus comandos de movimiento. hero . moveRight ( …" at bounding box center [310, 81] width 135 height 139
click at [270, 148] on button "Correr" at bounding box center [304, 147] width 149 height 14
click at [277, 51] on div "# Recoge todas las gemas usando tus comandos de movimiento. hero . moveRight ( …" at bounding box center [310, 81] width 135 height 139
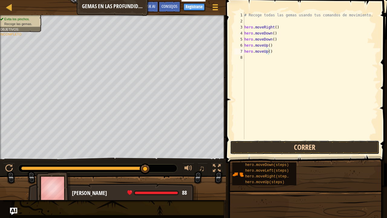
click at [266, 143] on button "Correr" at bounding box center [304, 147] width 149 height 14
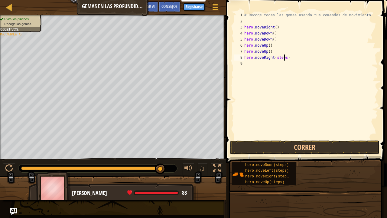
click at [283, 57] on div "# Recoge todas las gemas usando tus comandos de movimiento. hero . moveRight ( …" at bounding box center [310, 81] width 135 height 139
type textarea "hero.moveRight()"
click at [280, 143] on button "Correr" at bounding box center [304, 147] width 149 height 14
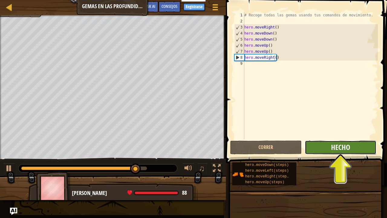
click at [343, 148] on span "Hecho" at bounding box center [340, 147] width 19 height 10
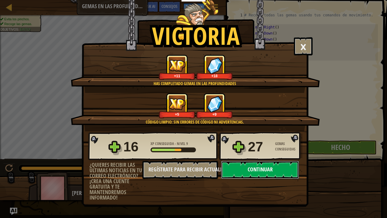
click at [282, 166] on button "Continuar" at bounding box center [260, 170] width 78 height 18
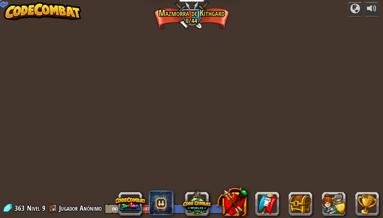
select select "es-ES"
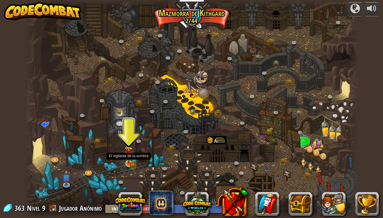
click at [131, 162] on img at bounding box center [128, 155] width 8 height 18
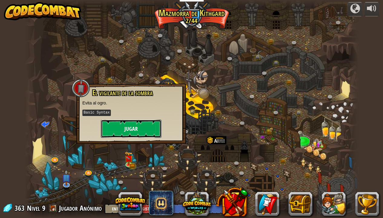
click at [130, 123] on button "Jugar" at bounding box center [131, 129] width 61 height 18
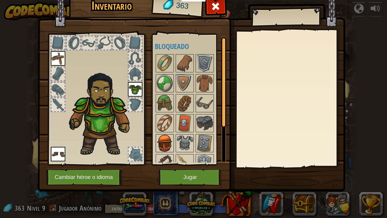
click at [163, 139] on img at bounding box center [164, 143] width 17 height 17
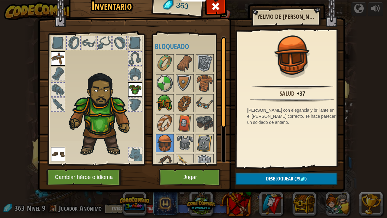
click at [171, 96] on img at bounding box center [164, 103] width 17 height 17
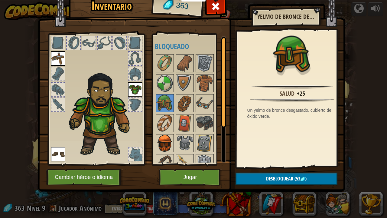
click at [169, 143] on img at bounding box center [164, 143] width 17 height 17
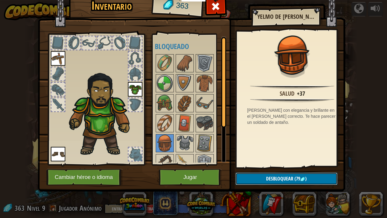
click at [290, 166] on span "Desbloquear" at bounding box center [279, 178] width 27 height 7
click at [290, 166] on button "Confirmar" at bounding box center [287, 178] width 102 height 12
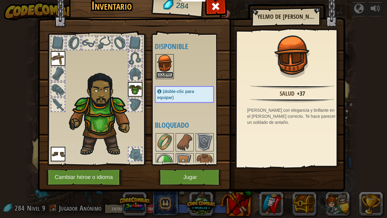
click at [165, 73] on button "Equipar" at bounding box center [164, 75] width 17 height 6
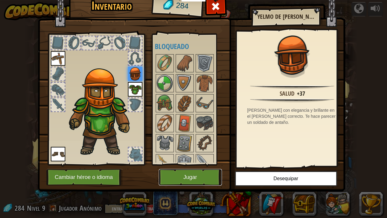
click at [189, 166] on button "Jugar" at bounding box center [190, 177] width 63 height 17
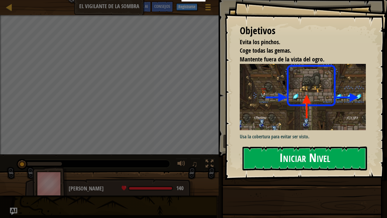
click at [304, 157] on button "Iniciar Nivel" at bounding box center [305, 158] width 125 height 24
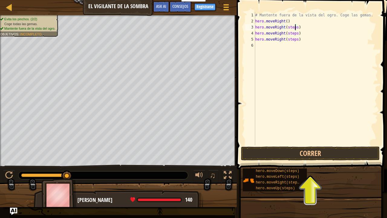
click at [295, 28] on div "# Mantente fuera de la vista del ogro. Coge las gemas. hero . moveRight ( ) her…" at bounding box center [316, 84] width 124 height 145
click at [296, 33] on div "# Mantente fuera de la vista del ogro. Coge las gemas. hero . moveRight ( ) her…" at bounding box center [316, 84] width 124 height 145
click at [287, 32] on div "# Mantente fuera de la vista del ogro. Coge las gemas. hero . moveRight ( ) her…" at bounding box center [316, 84] width 124 height 145
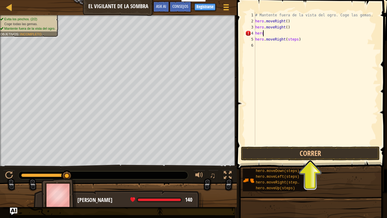
type textarea "h"
click at [293, 31] on div "# Mantente fuera de la vista del ogro. Coge las gemas. hero . moveRight ( ) her…" at bounding box center [316, 78] width 124 height 133
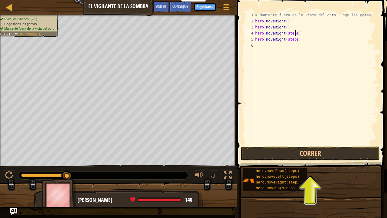
click at [295, 32] on div "# Mantente fuera de la vista del ogro. Coge las gemas. hero . moveRight ( ) her…" at bounding box center [316, 84] width 124 height 145
click at [294, 40] on div "# Mantente fuera de la vista del ogro. Coge las gemas. hero . moveRight ( ) her…" at bounding box center [316, 84] width 124 height 145
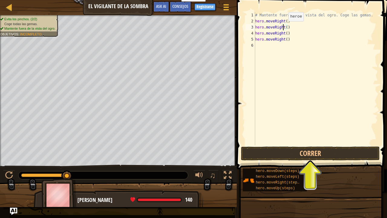
click at [283, 27] on div "# Mantente fuera de la vista del ogro. Coge las gemas. hero . moveRight ( ) her…" at bounding box center [316, 84] width 124 height 145
click at [283, 33] on div "# Mantente fuera de la vista del ogro. Coge las gemas. hero . moveRight ( ) her…" at bounding box center [316, 84] width 124 height 145
click at [284, 39] on div "# Mantente fuera de la vista del ogro. Coge las gemas. hero . moveRight ( ) her…" at bounding box center [316, 84] width 124 height 145
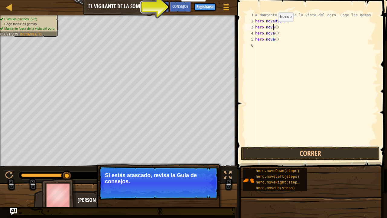
click at [273, 28] on div "# Mantente fuera de la vista del ogro. Coge las gemas. hero . moveRight ( ) her…" at bounding box center [316, 84] width 124 height 145
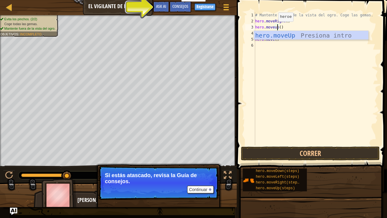
scroll to position [3, 2]
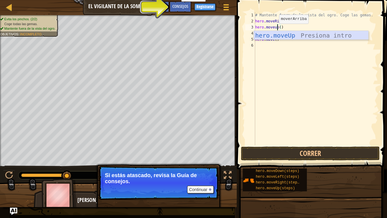
click at [288, 33] on div "hero.moveUp Presiona intro" at bounding box center [311, 44] width 115 height 27
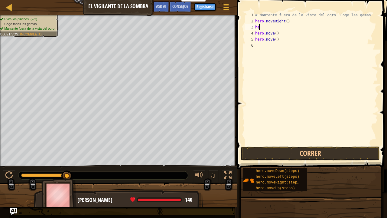
scroll to position [3, 0]
type textarea "h"
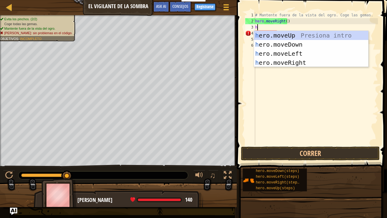
type textarea "hr"
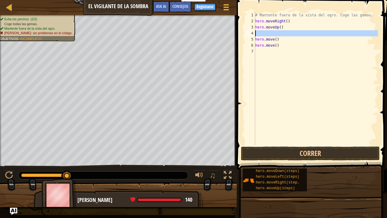
drag, startPoint x: 256, startPoint y: 40, endPoint x: 276, endPoint y: 33, distance: 20.7
click at [276, 33] on div "# Mantente fuera de la vista del ogro. Coge las gemas. hero . moveRight ( ) her…" at bounding box center [316, 84] width 124 height 145
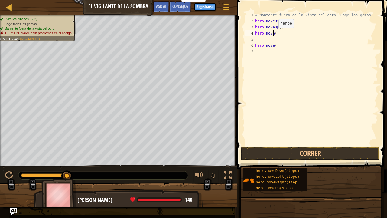
click at [274, 34] on div "# Mantente fuera de la vista del ogro. Coge las gemas. hero . moveRight ( ) her…" at bounding box center [316, 84] width 124 height 145
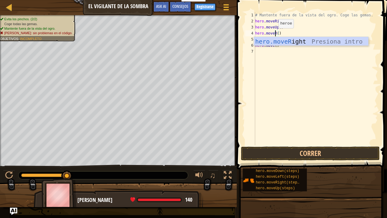
scroll to position [3, 2]
click at [287, 41] on div "hero.moveR ight Presiona intro" at bounding box center [311, 50] width 115 height 27
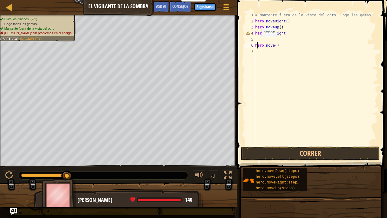
click at [257, 43] on div "# Mantente fuera de la vista del ogro. Coge las gemas. hero . moveRight ( ) her…" at bounding box center [316, 84] width 124 height 145
drag, startPoint x: 255, startPoint y: 44, endPoint x: 280, endPoint y: 46, distance: 25.2
click at [280, 46] on div "# Mantente fuera de la vista del ogro. Coge las gemas. hero . moveRight ( ) her…" at bounding box center [316, 84] width 124 height 145
click at [269, 36] on div "# Mantente fuera de la vista del ogro. Coge las gemas. hero . moveRight ( ) her…" at bounding box center [316, 84] width 124 height 145
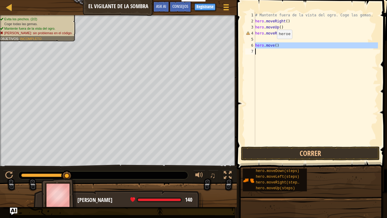
drag, startPoint x: 255, startPoint y: 43, endPoint x: 272, endPoint y: 44, distance: 17.3
click at [272, 44] on div "hero.moveRight 1 2 3 4 5 6 7 # Mantente fuera de la vista del ogro. Coge las ge…" at bounding box center [311, 78] width 134 height 133
type textarea "hero.move()"
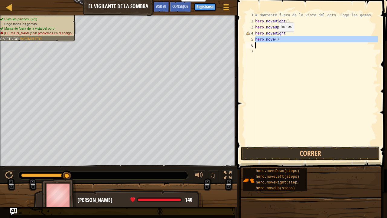
click at [274, 38] on div "# Mantente fuera de la vista del ogro. Coge las gemas. hero . moveRight ( ) her…" at bounding box center [316, 78] width 124 height 133
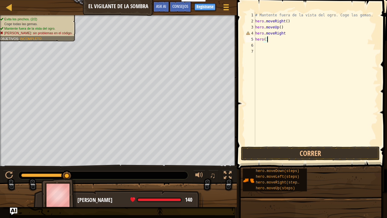
click at [277, 42] on div "# Mantente fuera de la vista del ogro. Coge las gemas. hero . moveRight ( ) her…" at bounding box center [316, 84] width 124 height 145
click at [269, 148] on button "Correr" at bounding box center [310, 153] width 139 height 14
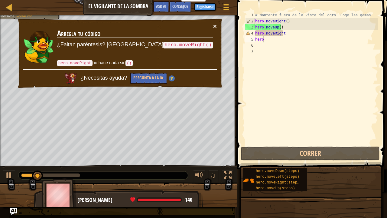
click at [215, 25] on button "×" at bounding box center [215, 26] width 4 height 6
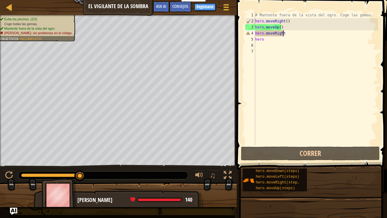
click at [294, 32] on div "# Mantente fuera de la vista del ogro. Coge las gemas. hero . moveRight ( ) her…" at bounding box center [316, 84] width 124 height 145
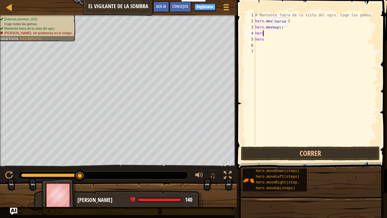
type textarea "hero."
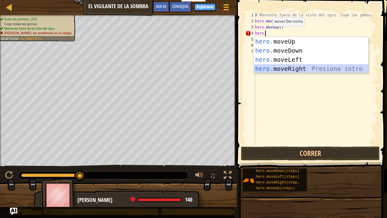
click at [310, 66] on div "hero. moveUp Presiona intro hero. moveDown Presiona intro hero. moveLeft Presio…" at bounding box center [311, 64] width 115 height 54
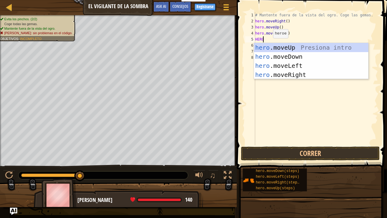
type textarea "HERO"
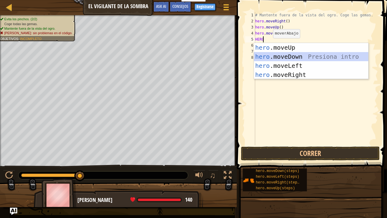
click at [303, 57] on div "hero .moveUp Presiona intro hero .moveDown Presiona intro hero .moveLeft Presio…" at bounding box center [311, 70] width 115 height 54
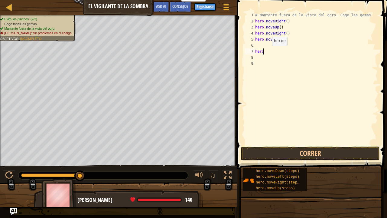
click at [267, 52] on div "# Mantente fuera de la vista del ogro. Coge las gemas. hero . moveRight ( ) her…" at bounding box center [316, 84] width 124 height 145
type textarea "h"
click at [262, 43] on div "# Mantente fuera de la vista del ogro. Coge las gemas. hero . moveRight ( ) her…" at bounding box center [316, 84] width 124 height 145
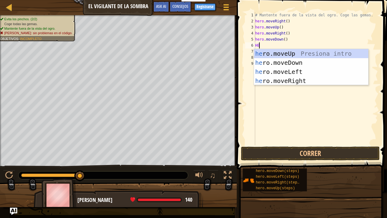
type textarea "HER"
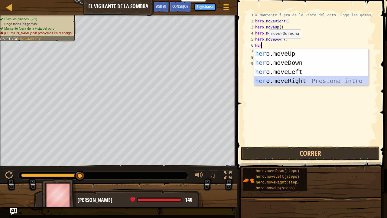
click at [327, 79] on div "her o.moveUp Presiona intro her o.moveDown Presiona intro her o.moveLeft Presio…" at bounding box center [311, 76] width 115 height 54
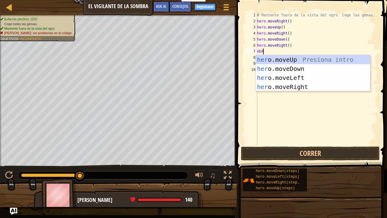
type textarea "HERO"
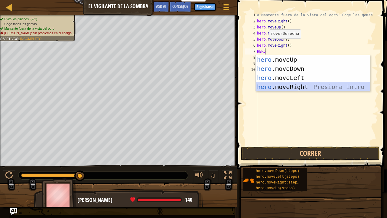
click at [316, 84] on div "hero .moveUp Presiona intro hero .moveDown Presiona intro hero .moveLeft Presio…" at bounding box center [313, 82] width 115 height 54
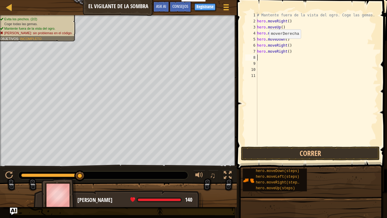
scroll to position [3, 0]
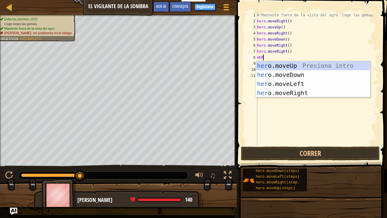
type textarea "HERO"
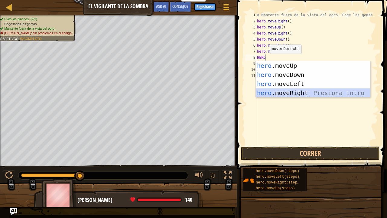
click at [300, 94] on div "hero .moveUp Presiona intro hero .moveDown Presiona intro hero .moveLeft Presio…" at bounding box center [313, 88] width 115 height 54
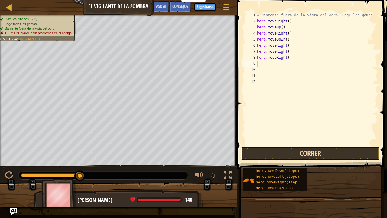
click at [286, 152] on button "Correr" at bounding box center [310, 153] width 139 height 14
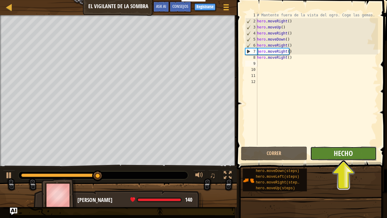
click at [352, 156] on span "Hecho" at bounding box center [343, 153] width 19 height 10
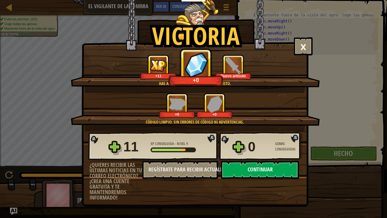
click at [264, 166] on button "Continuar" at bounding box center [260, 170] width 78 height 18
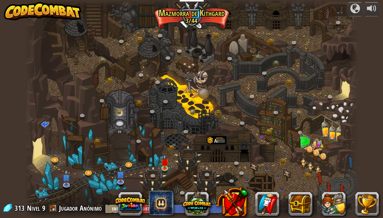
select select "es-ES"
click at [164, 166] on link at bounding box center [165, 168] width 12 height 12
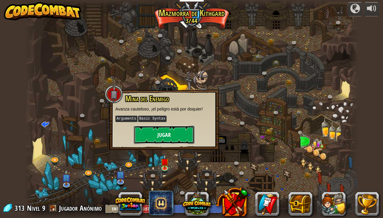
click at [169, 132] on button "Jugar" at bounding box center [164, 135] width 61 height 18
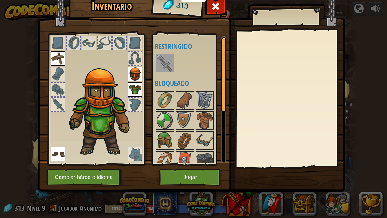
click at [167, 64] on img at bounding box center [164, 63] width 17 height 17
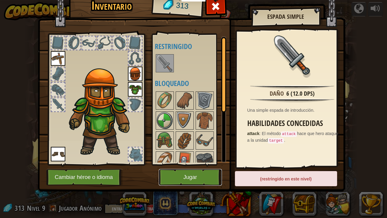
click at [196, 166] on button "Jugar" at bounding box center [190, 177] width 63 height 17
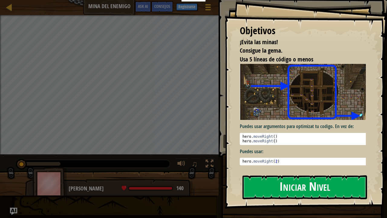
click at [288, 166] on button "Iniciar Nivel" at bounding box center [305, 187] width 125 height 24
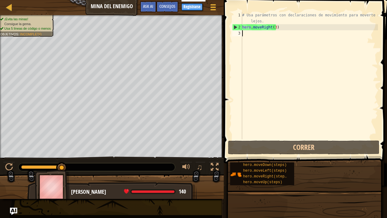
type textarea "H"
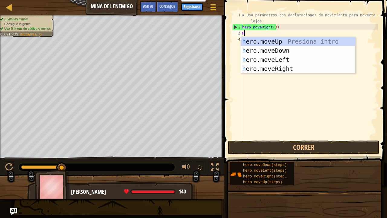
scroll to position [3, 0]
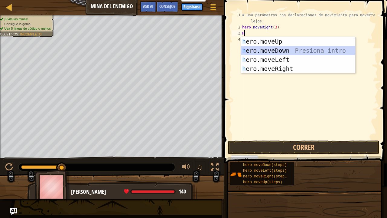
click at [282, 51] on div "h ero.moveUp Presiona intro h ero.moveDown Presiona intro h ero.moveLeft Presio…" at bounding box center [298, 64] width 115 height 54
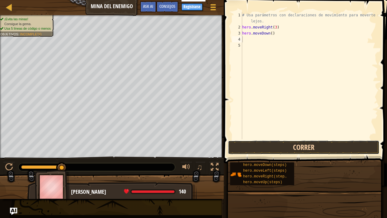
click at [300, 146] on button "Correr" at bounding box center [304, 147] width 152 height 14
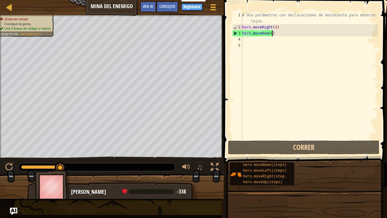
click at [275, 34] on div "# Usa parámetros con declaraciones de movimiento para moverte más lejos. hero .…" at bounding box center [309, 84] width 137 height 145
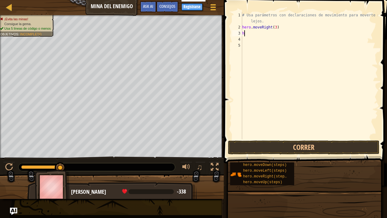
type textarea "hE"
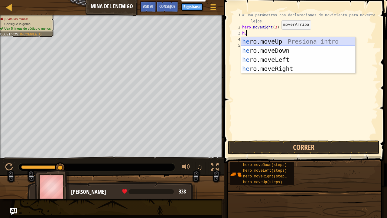
click at [289, 41] on div "he ro.moveUp Presiona intro he ro.moveDown Presiona intro he ro.moveLeft Presio…" at bounding box center [298, 64] width 115 height 54
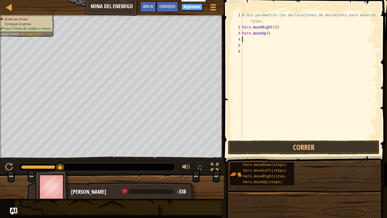
type textarea "H"
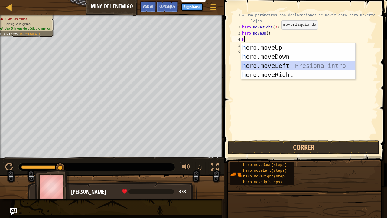
click at [295, 70] on div "h ero.moveUp Presiona intro h ero.moveDown Presiona intro h ero.moveLeft Presio…" at bounding box center [298, 70] width 115 height 54
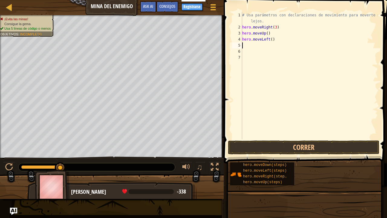
type textarea "H"
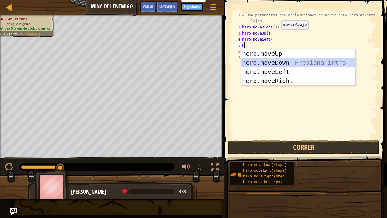
click at [282, 60] on div "h ero.moveUp Presiona intro h ero.moveDown Presiona intro h ero.moveLeft Presio…" at bounding box center [298, 76] width 115 height 54
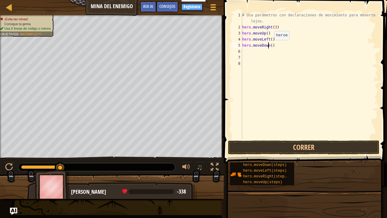
click at [269, 46] on div "# Usa parámetros con declaraciones de movimiento para moverte más lejos. hero .…" at bounding box center [309, 84] width 137 height 145
click at [270, 45] on div "# Usa parámetros con declaraciones de movimiento para moverte más lejos. hero .…" at bounding box center [309, 84] width 137 height 145
type textarea "hero.moveDown(3)"
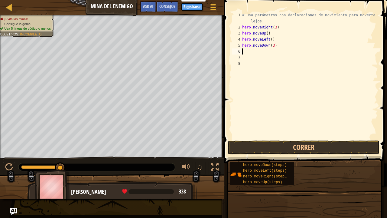
click at [243, 51] on div "# Usa parámetros con declaraciones de movimiento para moverte más lejos. hero .…" at bounding box center [309, 84] width 137 height 145
type textarea "H"
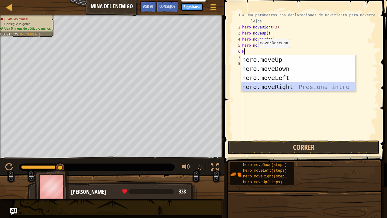
click at [309, 86] on div "h ero.moveUp Presiona intro h ero.moveDown Presiona intro h ero.moveLeft Presio…" at bounding box center [298, 82] width 115 height 54
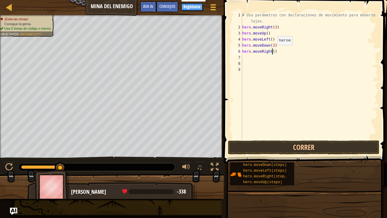
click at [272, 51] on div "# Usa parámetros con declaraciones de movimiento para moverte más lejos. hero .…" at bounding box center [309, 84] width 137 height 145
click at [283, 145] on button "Correr" at bounding box center [304, 147] width 152 height 14
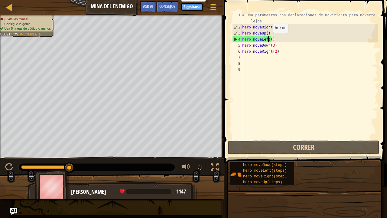
click at [268, 39] on div "# Usa parámetros con declaraciones de movimiento para moverte más lejos. hero .…" at bounding box center [309, 84] width 137 height 145
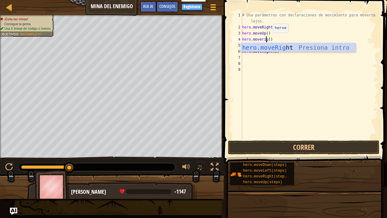
scroll to position [3, 2]
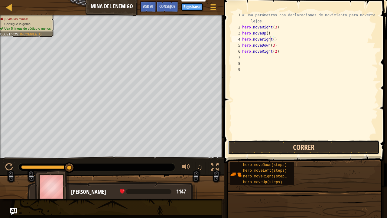
click at [283, 145] on button "Correr" at bounding box center [304, 147] width 152 height 14
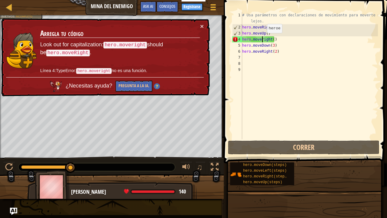
click at [262, 39] on div "# Usa parámetros con declaraciones de movimiento para moverte más lejos. hero .…" at bounding box center [309, 84] width 137 height 145
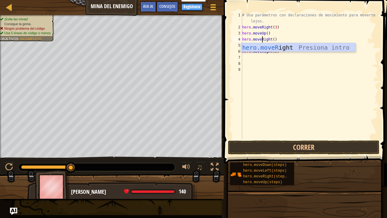
scroll to position [3, 2]
type textarea "hero.moveRight()"
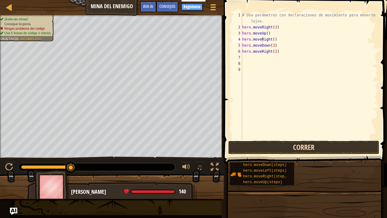
click at [299, 145] on button "Correr" at bounding box center [304, 147] width 152 height 14
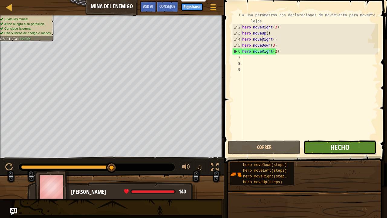
click at [349, 149] on span "Hecho" at bounding box center [340, 147] width 19 height 10
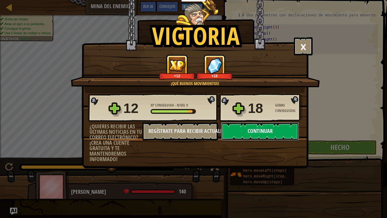
click at [277, 128] on button "Continuar" at bounding box center [260, 131] width 78 height 18
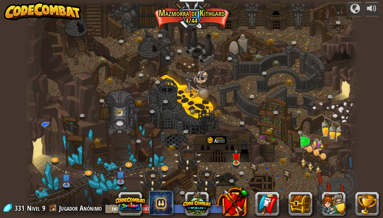
select select "es-ES"
click at [233, 159] on img at bounding box center [236, 152] width 8 height 19
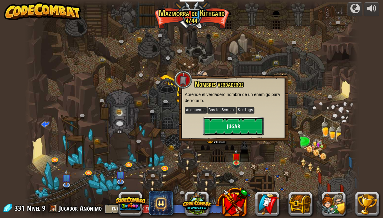
click at [228, 124] on button "Jugar" at bounding box center [233, 126] width 61 height 18
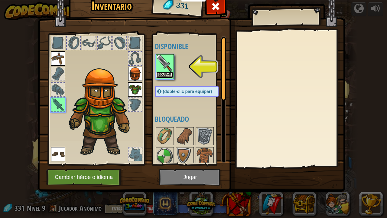
click at [167, 72] on button "Equipar" at bounding box center [164, 75] width 17 height 6
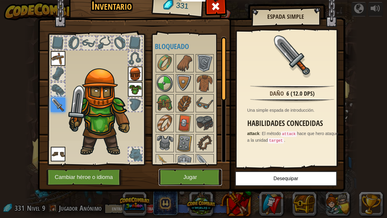
click at [193, 166] on button "Jugar" at bounding box center [190, 177] width 63 height 17
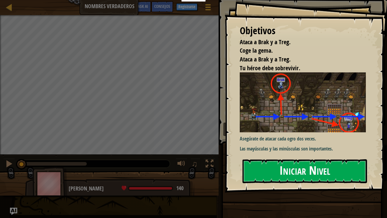
click at [272, 165] on button "Iniciar Nivel" at bounding box center [305, 171] width 125 height 24
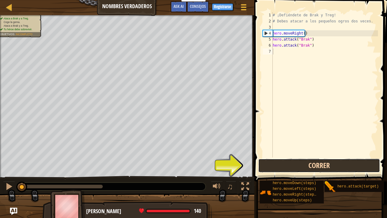
click at [291, 162] on button "Correr" at bounding box center [319, 166] width 122 height 14
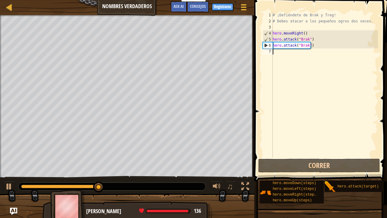
type textarea "H"
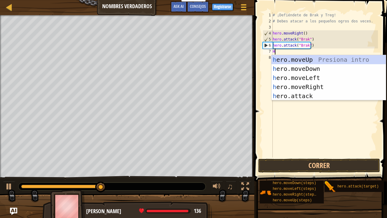
scroll to position [3, 0]
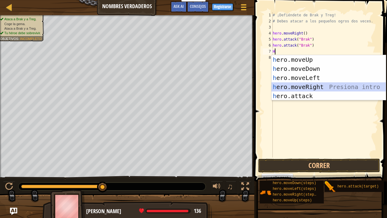
click at [318, 83] on div "h ero.moveUp Presiona intro h ero.moveDown Presiona intro h ero.moveLeft Presio…" at bounding box center [329, 87] width 115 height 64
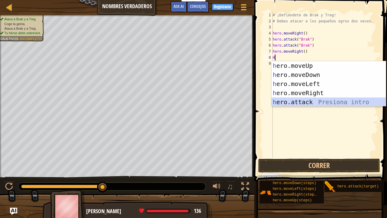
click at [303, 102] on div "h ero.moveUp Presiona intro h ero.moveDown Presiona intro h ero.moveLeft Presio…" at bounding box center [329, 93] width 115 height 64
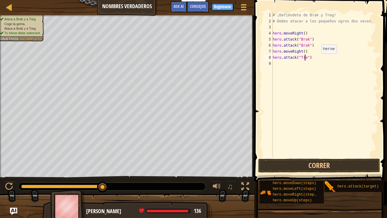
scroll to position [3, 2]
type textarea "hero.attack("Treg")"
click at [275, 65] on div "# ¡Defiéndete de Brak y Treg! # Debes atacar a los pequeños ogros dos veces. he…" at bounding box center [325, 90] width 106 height 157
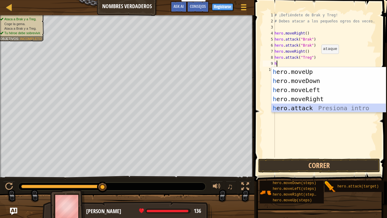
click at [304, 106] on div "h ero.moveUp Presiona intro h ero.moveDown Presiona intro h ero.moveLeft Presio…" at bounding box center [329, 99] width 115 height 64
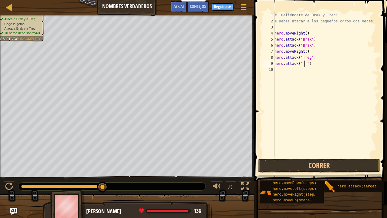
scroll to position [3, 2]
type textarea "hero.attack("Treg")"
click at [280, 70] on div "# ¡Defiéndete de Brak y Treg! # Debes atacar a los pequeños ogros dos veces. he…" at bounding box center [326, 90] width 105 height 157
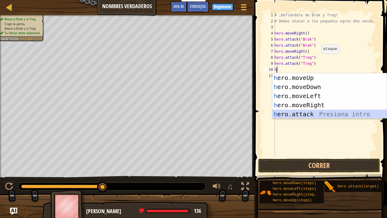
click at [316, 115] on div "h ero.moveUp Presiona intro h ero.moveDown Presiona intro h ero.moveLeft Presio…" at bounding box center [330, 105] width 115 height 64
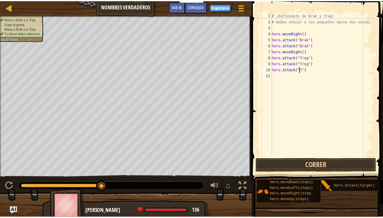
scroll to position [3, 2]
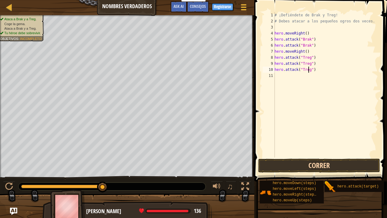
type textarea "hero.attack("Treg")"
click at [318, 161] on button "Correr" at bounding box center [319, 166] width 122 height 14
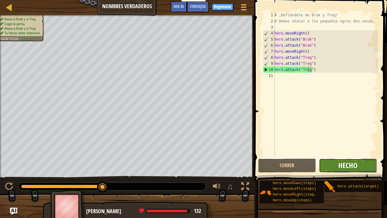
click at [353, 164] on span "Hecho" at bounding box center [348, 165] width 19 height 10
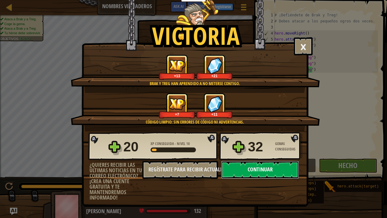
click at [269, 166] on button "Continuar" at bounding box center [260, 170] width 78 height 18
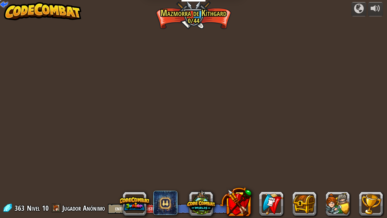
select select "es-ES"
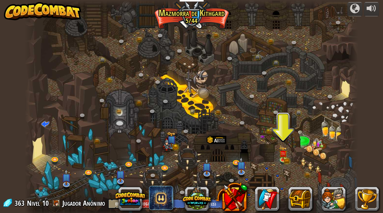
select select "es-ES"
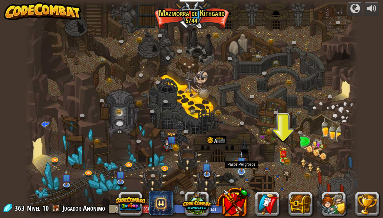
click at [242, 170] on img at bounding box center [241, 161] width 9 height 21
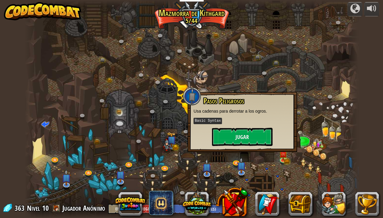
click at [292, 185] on div at bounding box center [191, 109] width 333 height 218
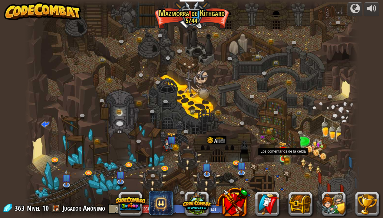
click at [283, 159] on img at bounding box center [283, 150] width 8 height 18
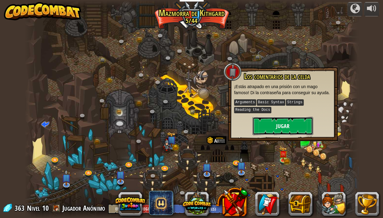
click at [284, 124] on button "Jugar" at bounding box center [282, 126] width 61 height 18
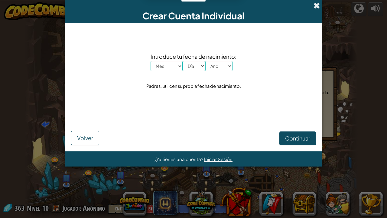
click at [316, 6] on span at bounding box center [317, 5] width 6 height 6
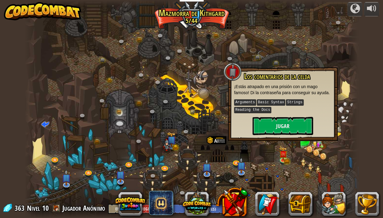
click at [303, 42] on div at bounding box center [191, 109] width 333 height 218
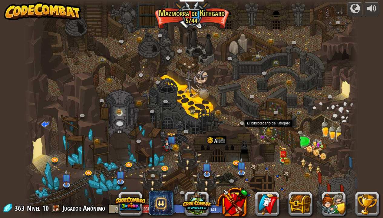
click at [267, 129] on link at bounding box center [270, 132] width 12 height 12
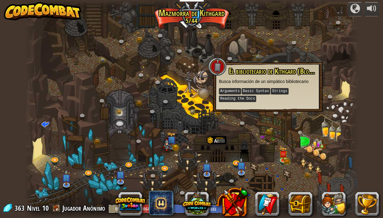
click at [348, 93] on div at bounding box center [191, 109] width 333 height 218
